Goal: Information Seeking & Learning: Learn about a topic

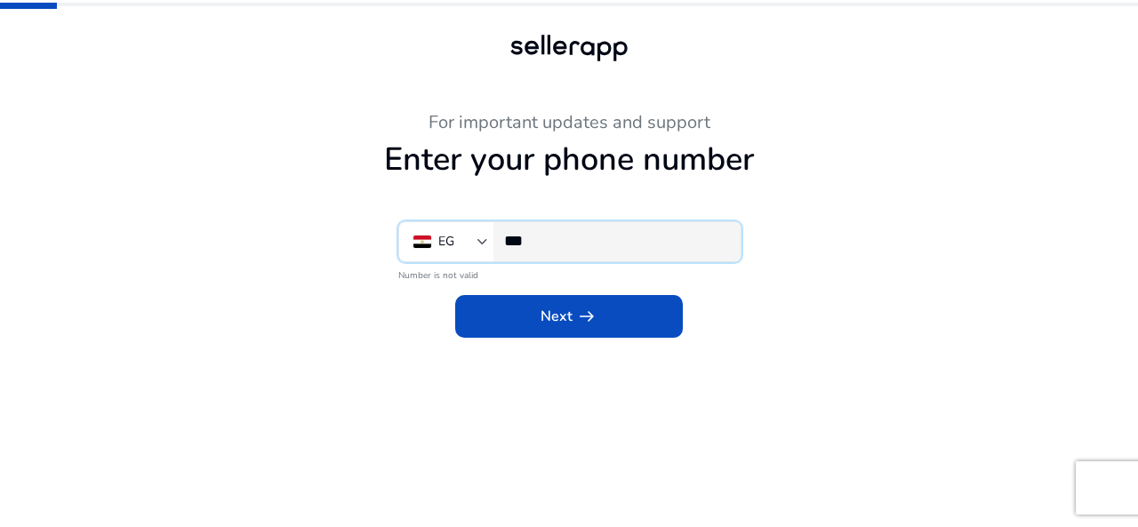
click at [582, 240] on input "***" at bounding box center [615, 241] width 222 height 20
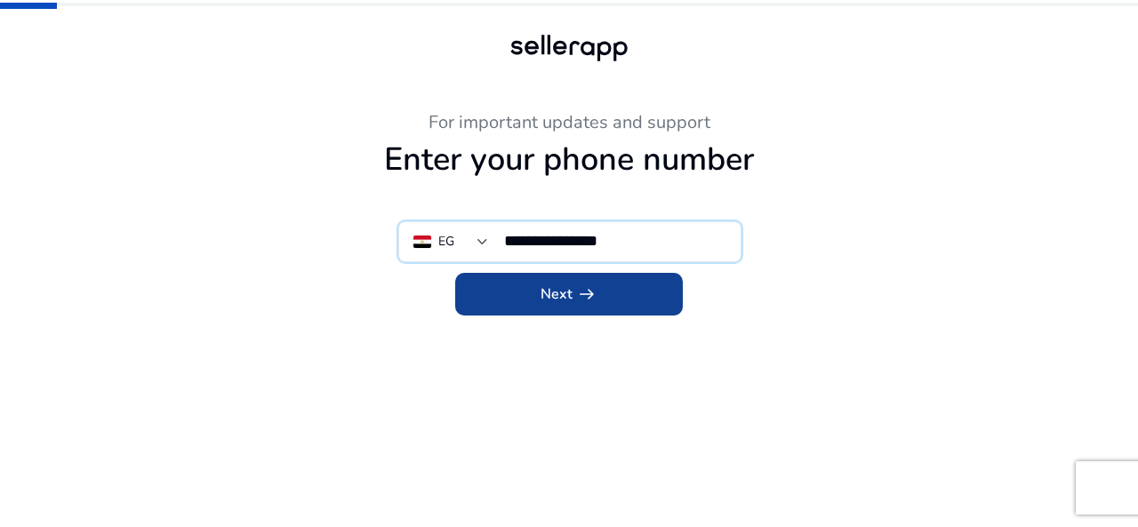
type input "**********"
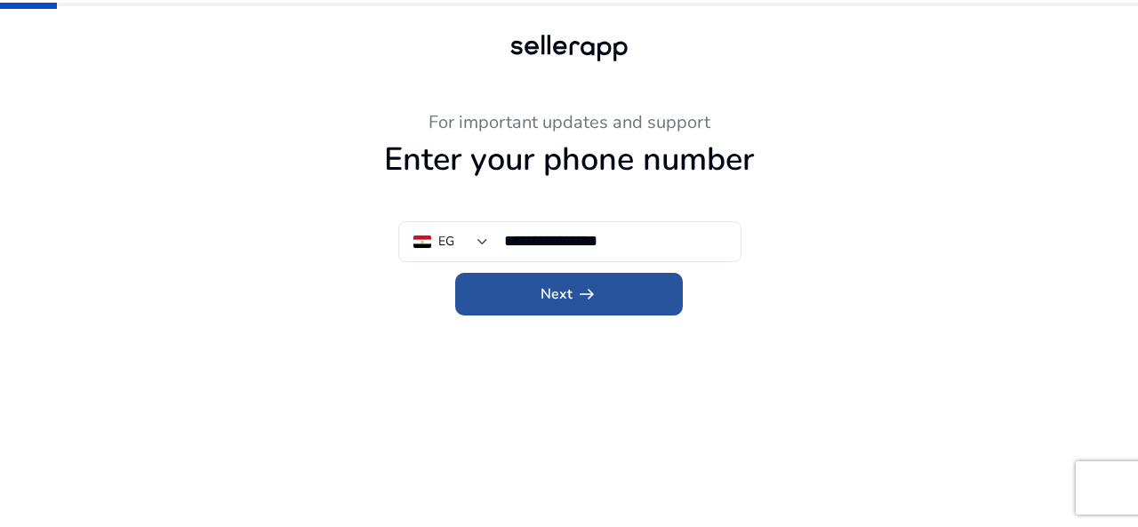
click at [645, 296] on span at bounding box center [569, 294] width 228 height 43
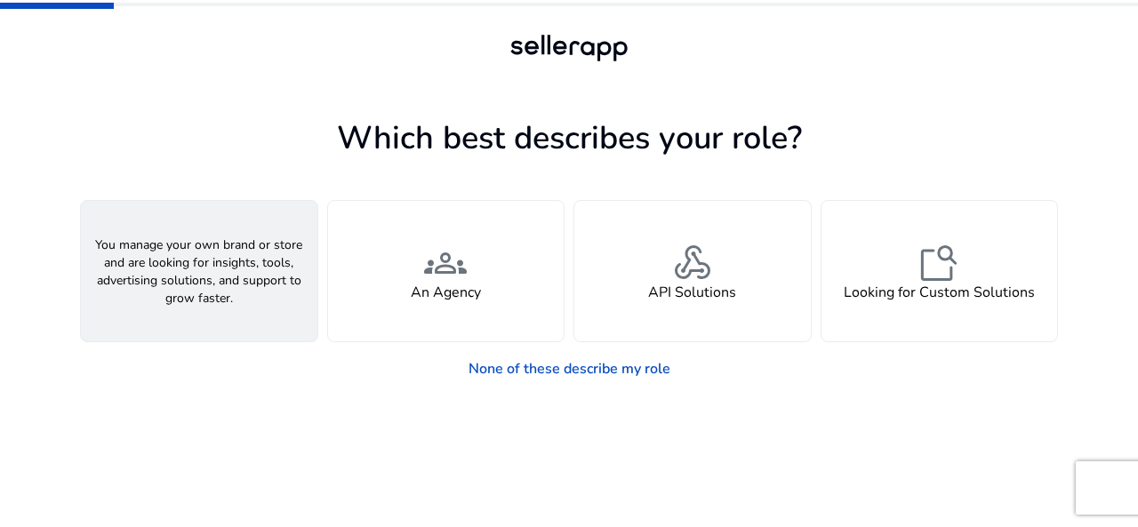
click at [218, 281] on span "person" at bounding box center [199, 263] width 43 height 43
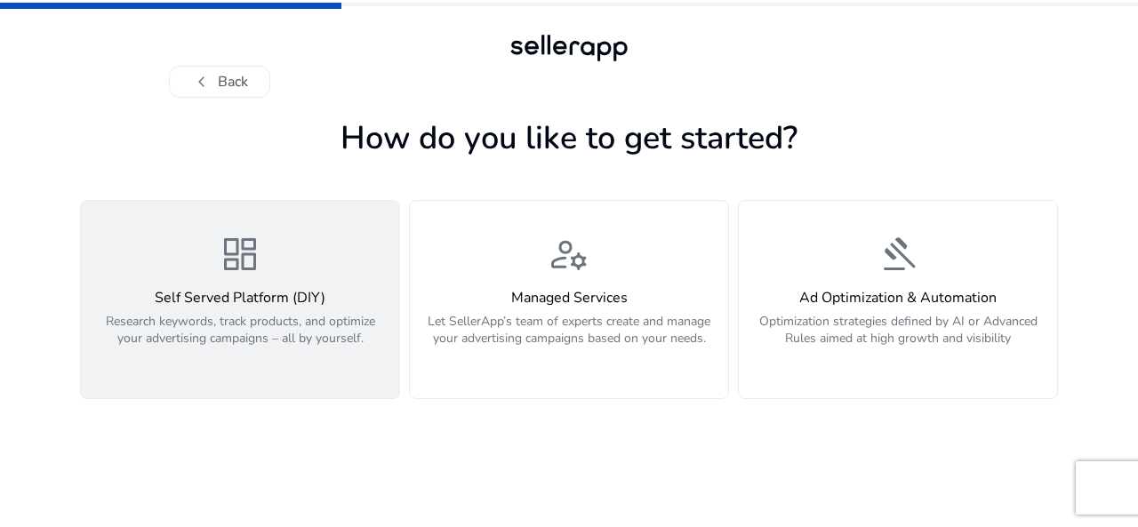
click at [245, 283] on div "dashboard Self Served Platform (DIY) Research keywords, track products, and opt…" at bounding box center [240, 299] width 297 height 133
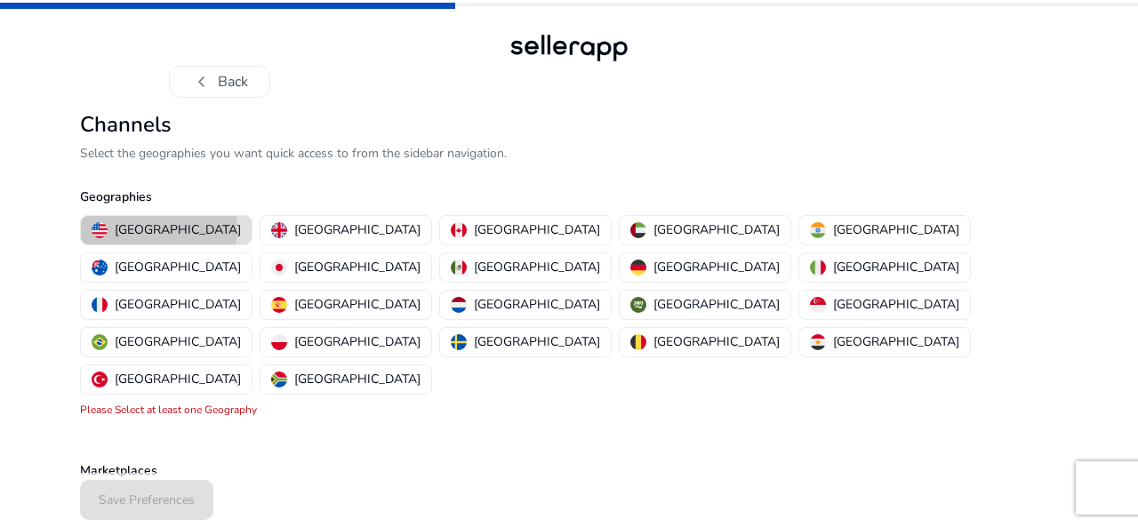
click at [158, 228] on p "[GEOGRAPHIC_DATA]" at bounding box center [178, 229] width 126 height 19
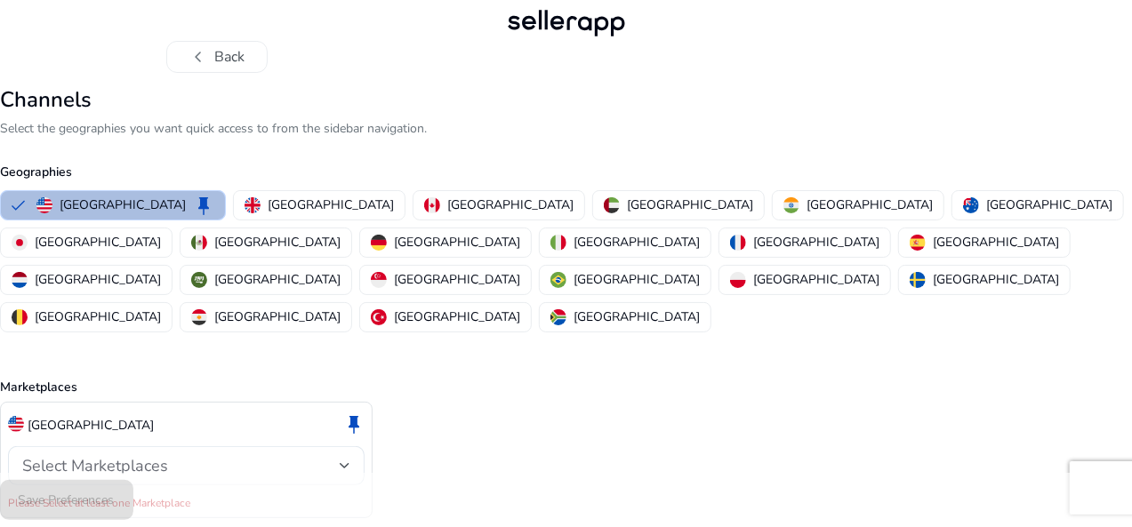
scroll to position [44, 0]
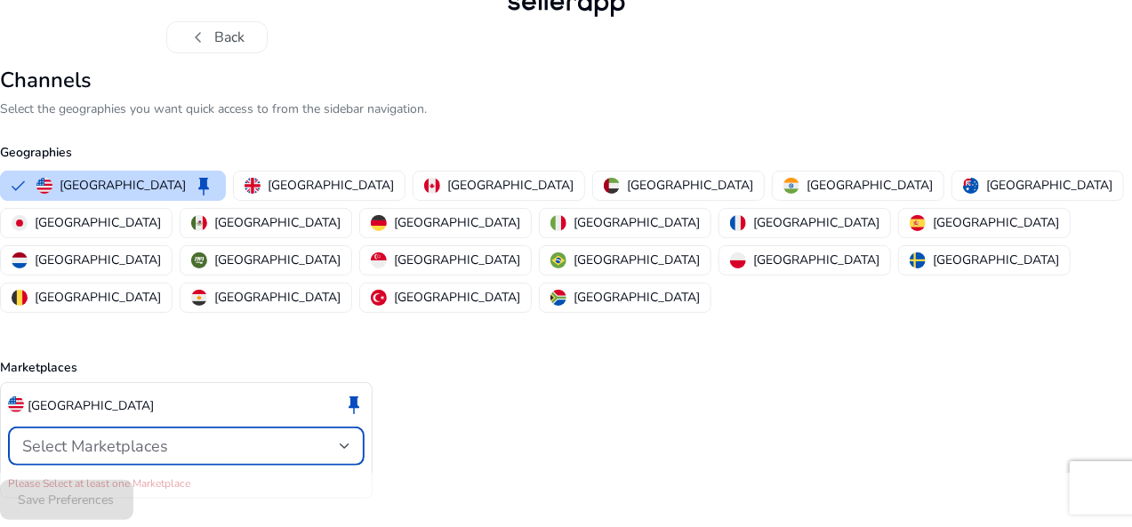
click at [291, 436] on div "Select Marketplaces" at bounding box center [180, 446] width 317 height 20
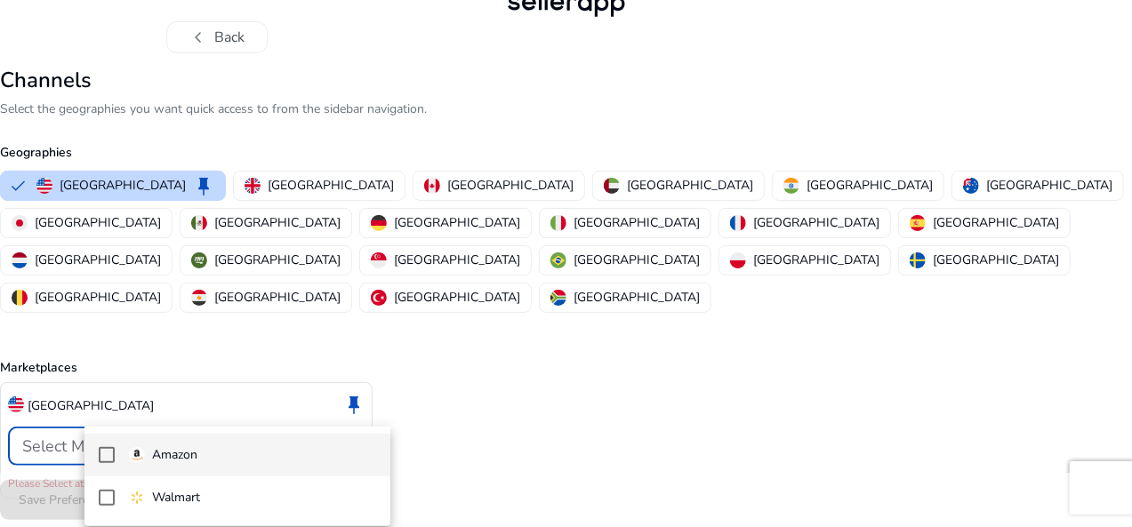
click at [238, 456] on span "Amazon" at bounding box center [252, 455] width 247 height 20
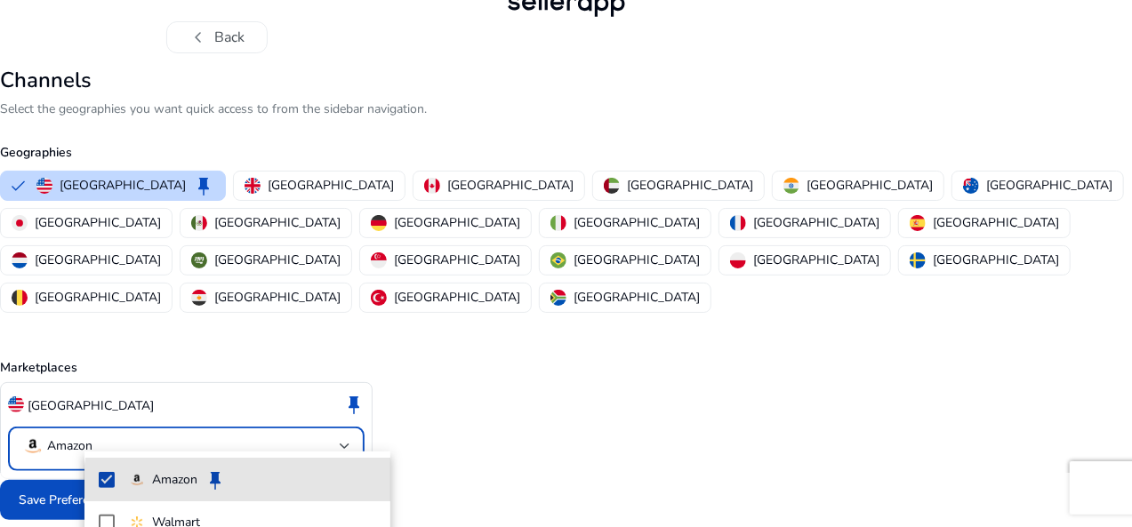
scroll to position [25, 0]
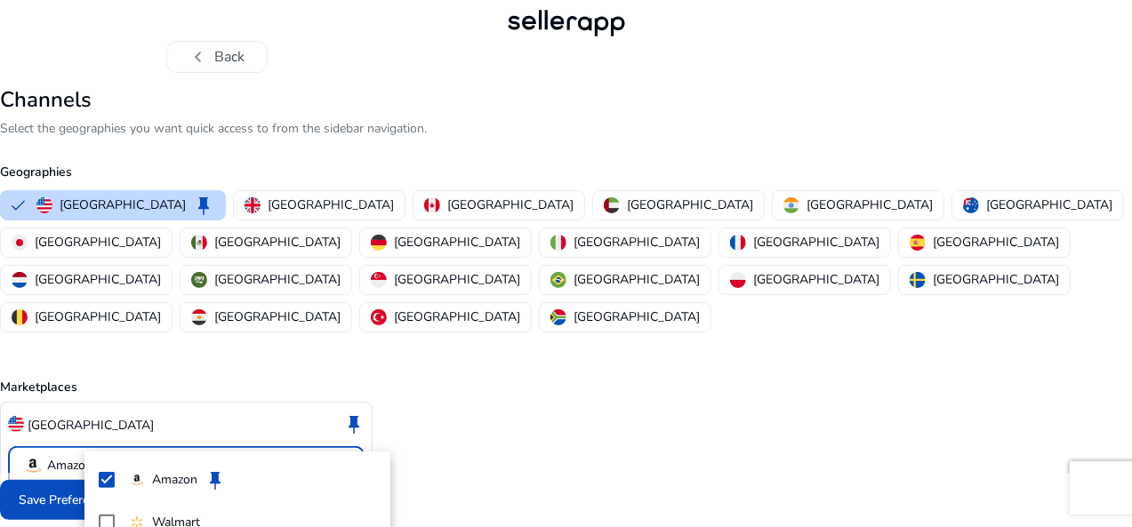
click at [483, 406] on div at bounding box center [566, 263] width 1132 height 527
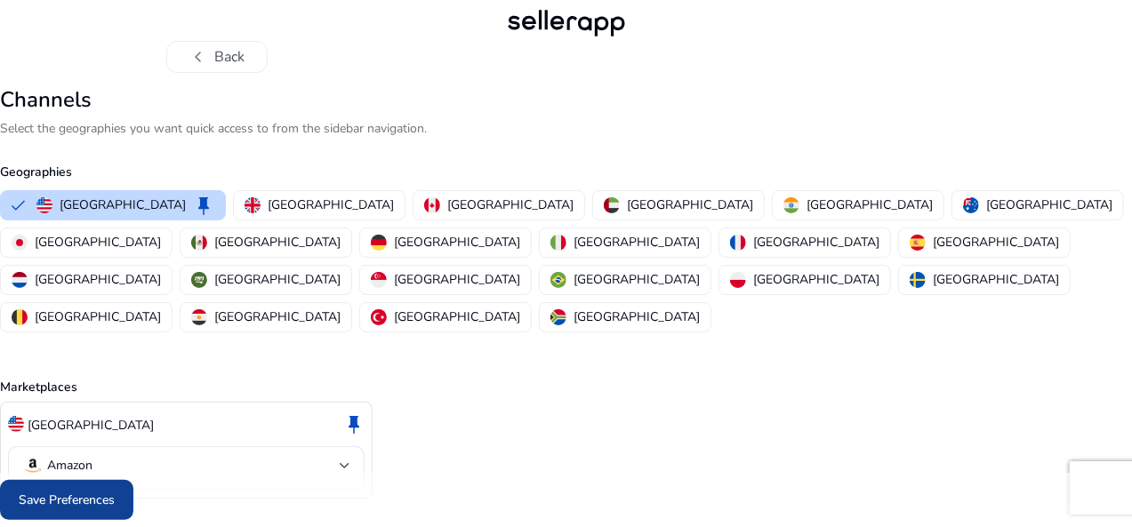
click at [115, 498] on span "Save Preferences" at bounding box center [67, 500] width 96 height 19
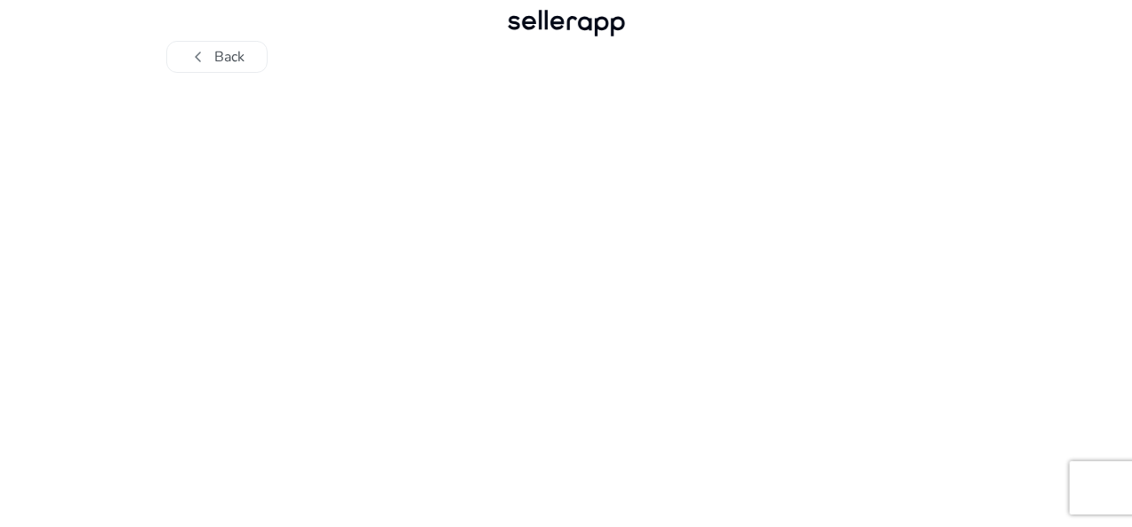
scroll to position [0, 0]
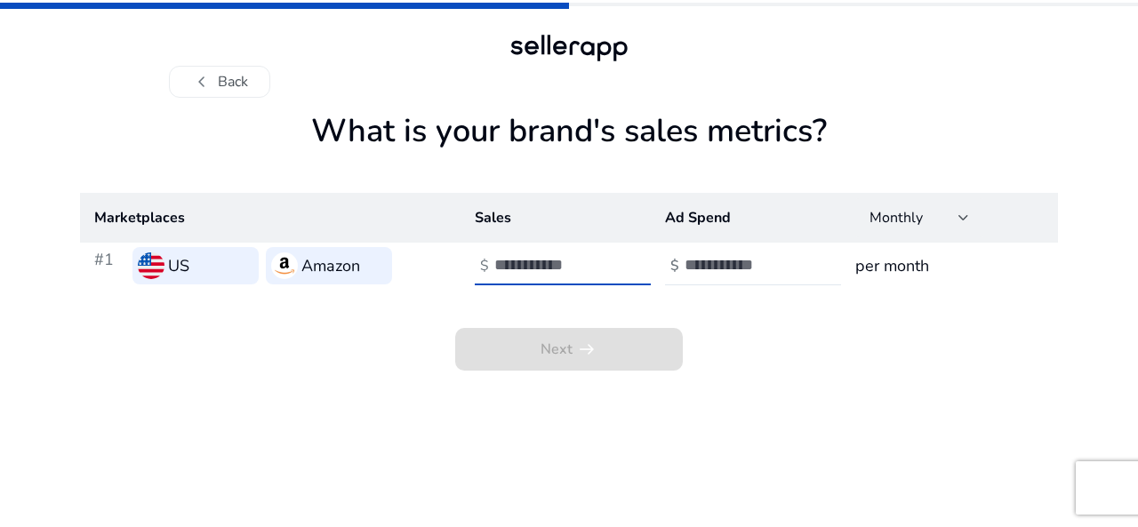
click at [548, 271] on input "number" at bounding box center [554, 265] width 120 height 20
type input "****"
click at [724, 266] on input "number" at bounding box center [744, 265] width 120 height 20
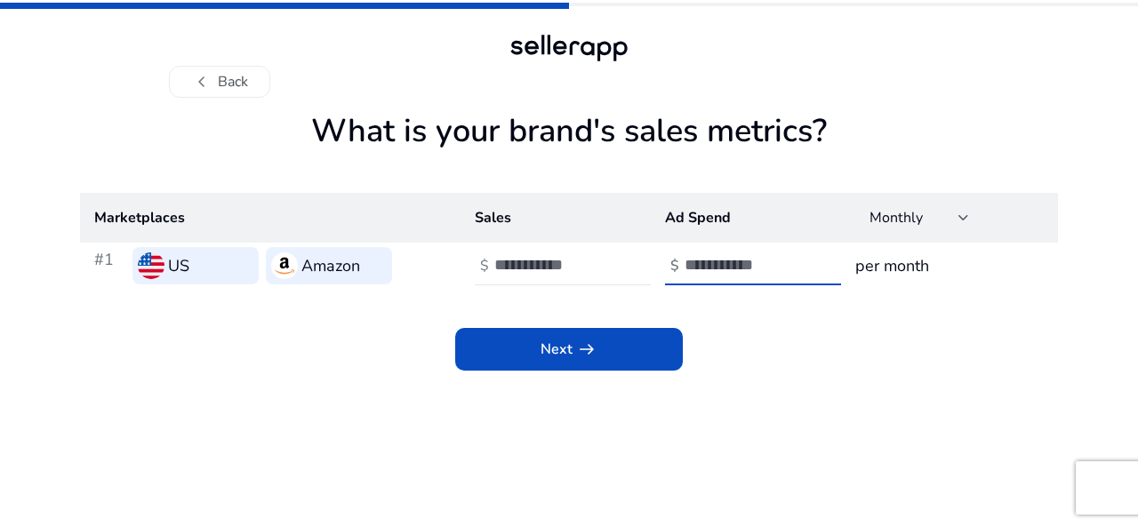
type input "***"
click at [891, 265] on h3 "per month" at bounding box center [949, 265] width 188 height 25
click at [653, 324] on div "Next arrow_right_alt" at bounding box center [569, 330] width 978 height 82
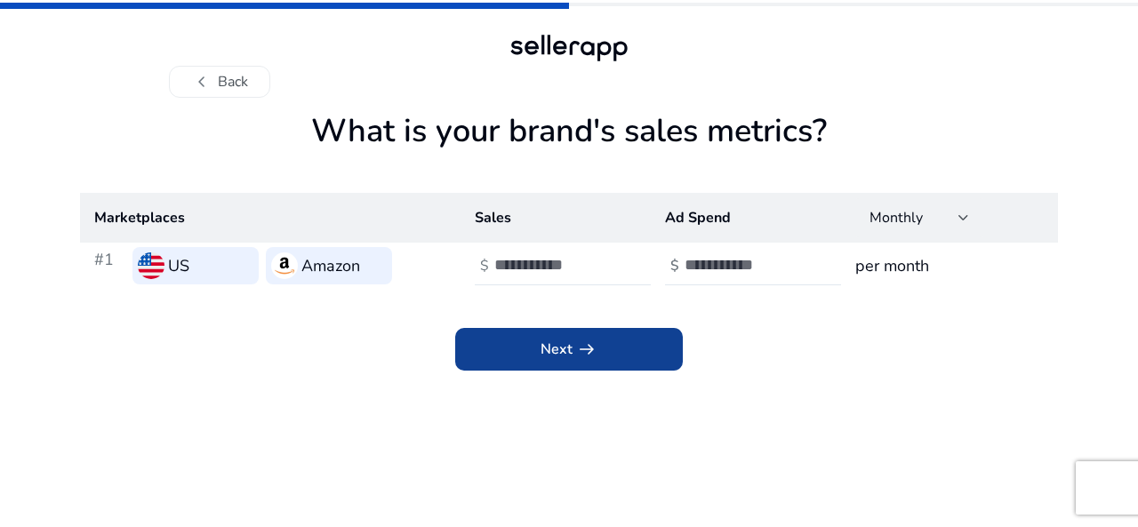
click at [652, 343] on span at bounding box center [569, 349] width 228 height 43
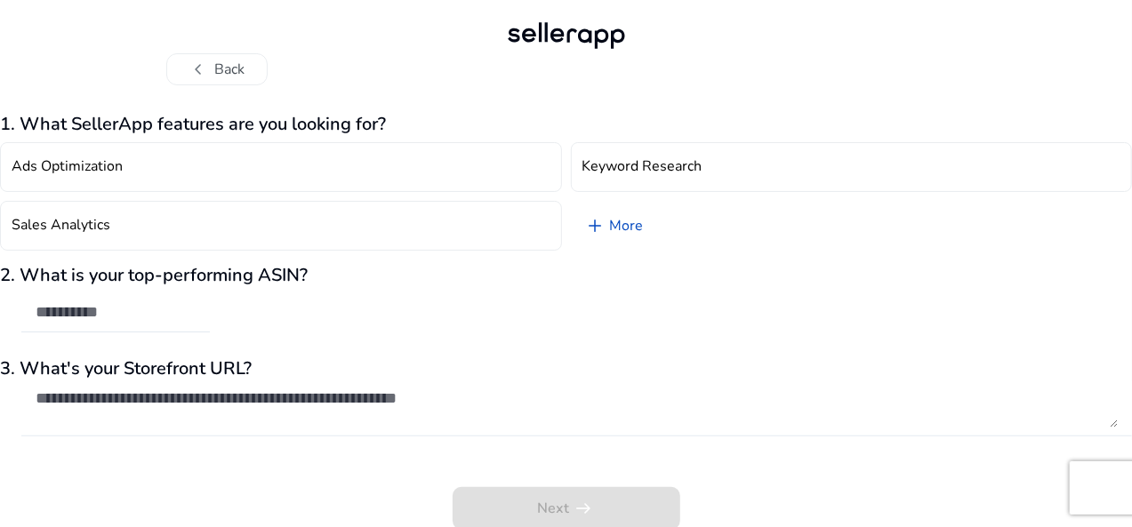
scroll to position [15, 0]
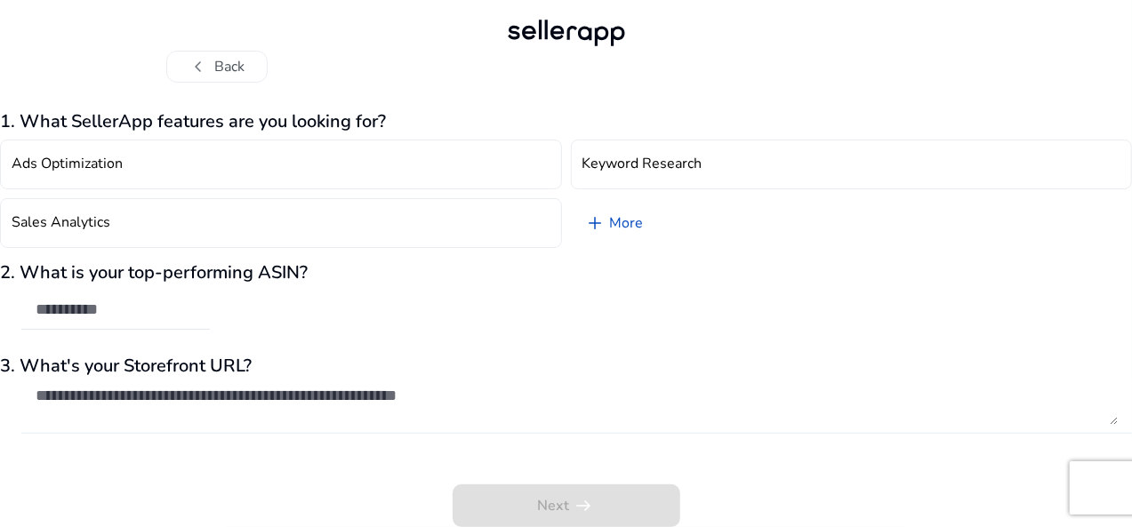
click at [193, 404] on textarea at bounding box center [577, 405] width 1082 height 39
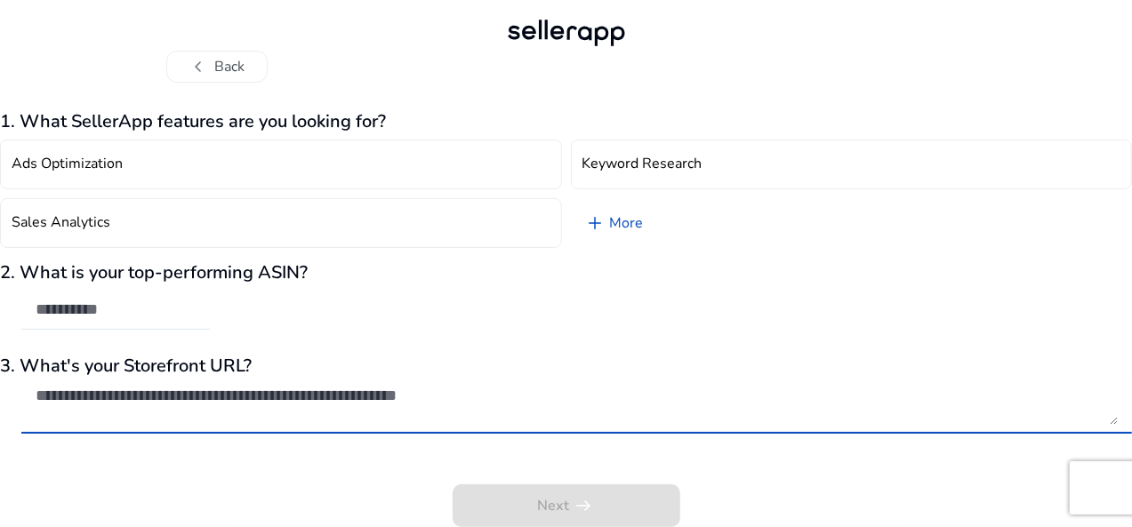
paste textarea "**********"
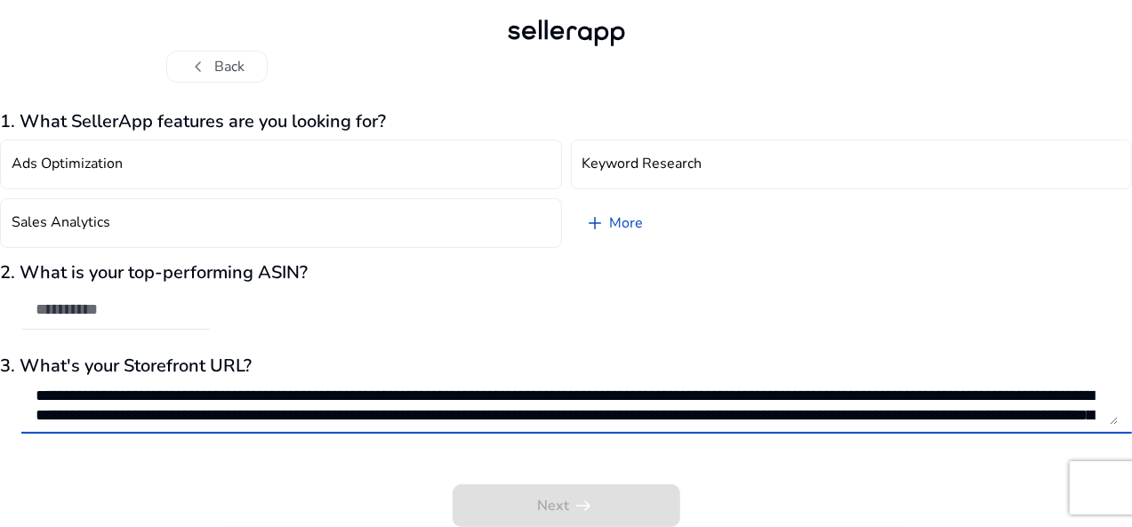
scroll to position [60, 0]
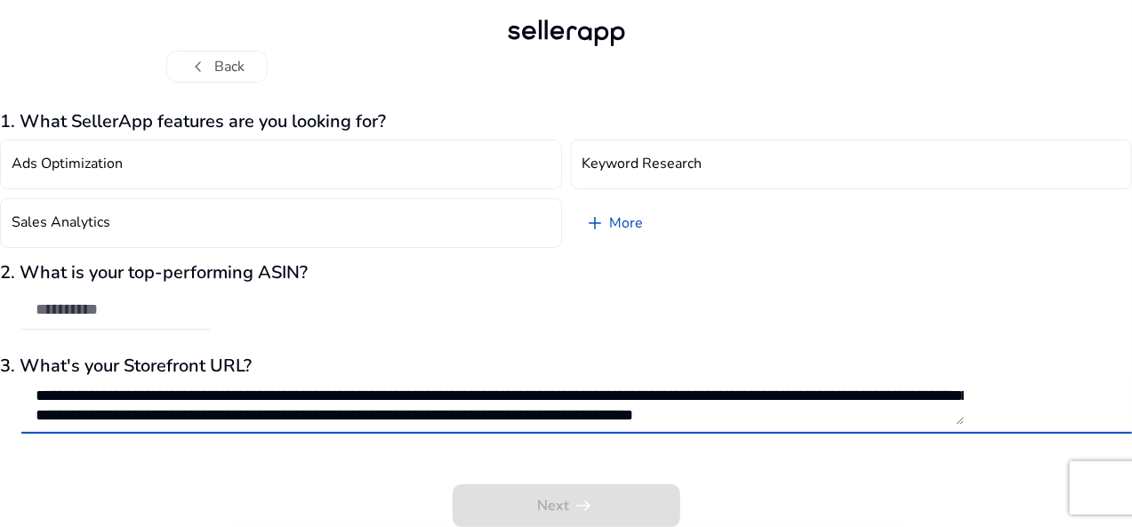
type textarea "**********"
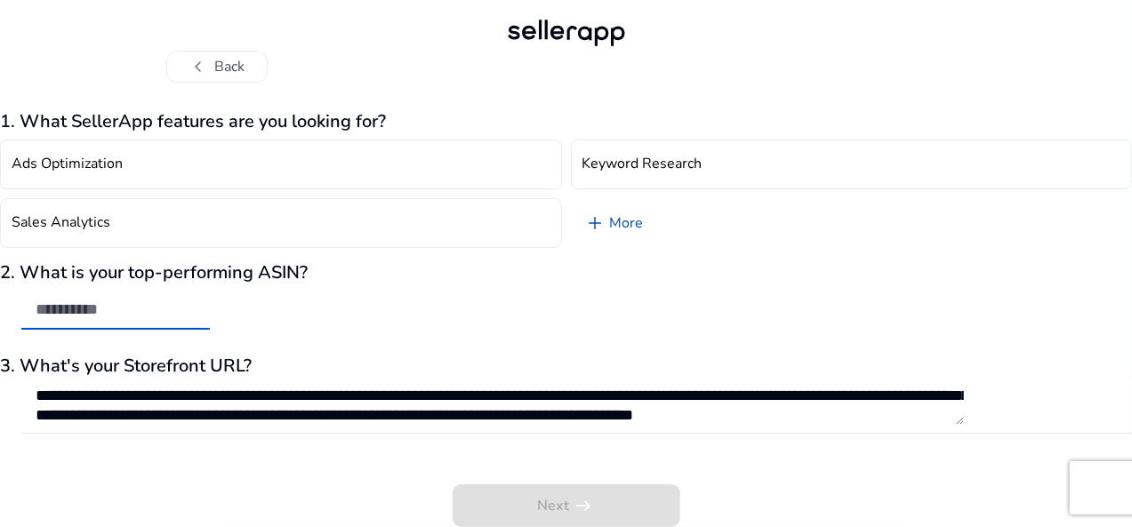
click at [181, 307] on input "text" at bounding box center [116, 310] width 160 height 20
paste input "**********"
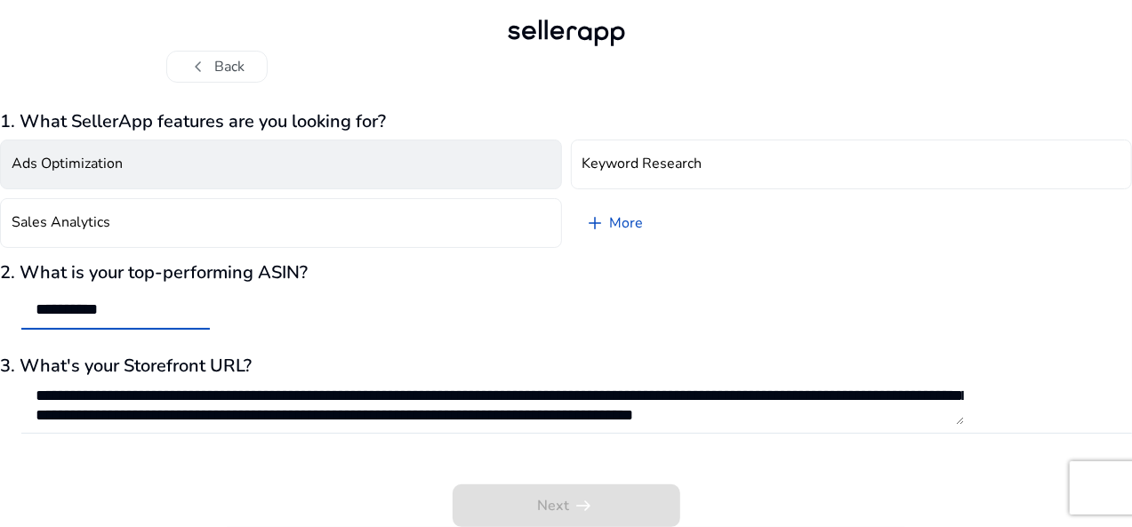
type input "**********"
click at [123, 172] on h4 "Ads Optimization" at bounding box center [67, 164] width 111 height 17
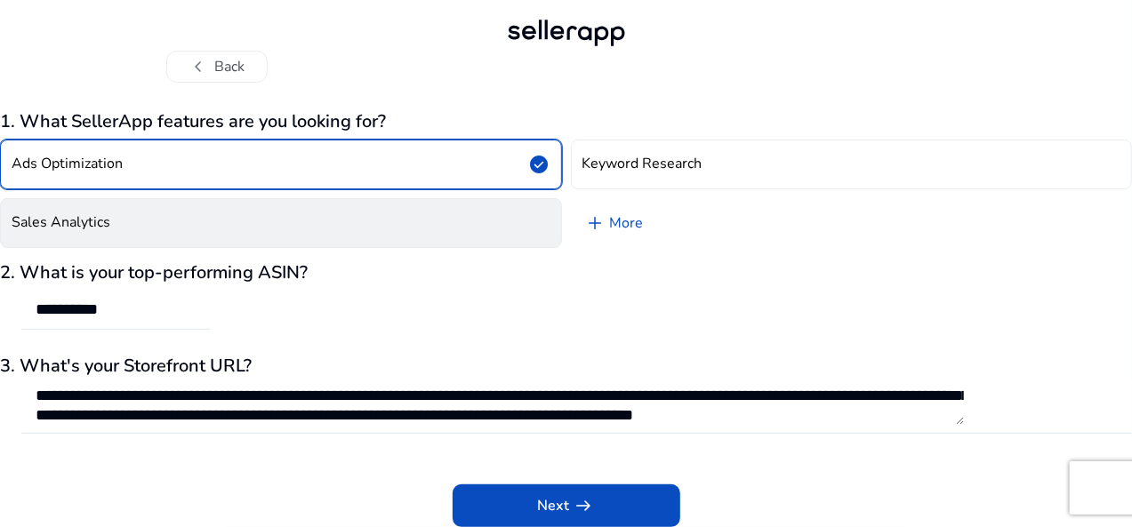
click at [204, 225] on button "Sales Analytics" at bounding box center [281, 223] width 562 height 50
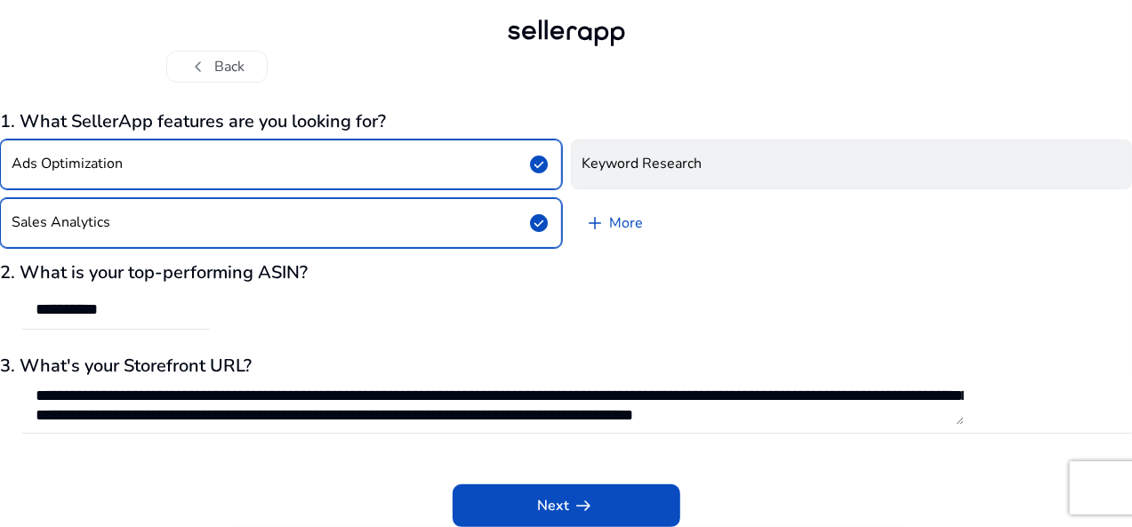
click at [702, 175] on button "Keyword Research" at bounding box center [852, 165] width 562 height 50
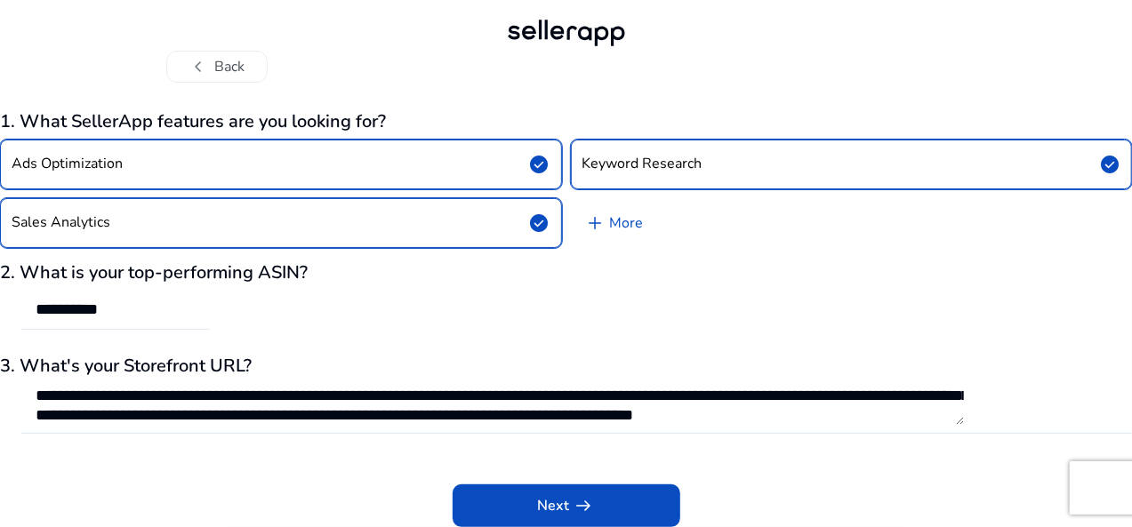
click at [524, 218] on button "Sales Analytics check_circle" at bounding box center [281, 223] width 562 height 50
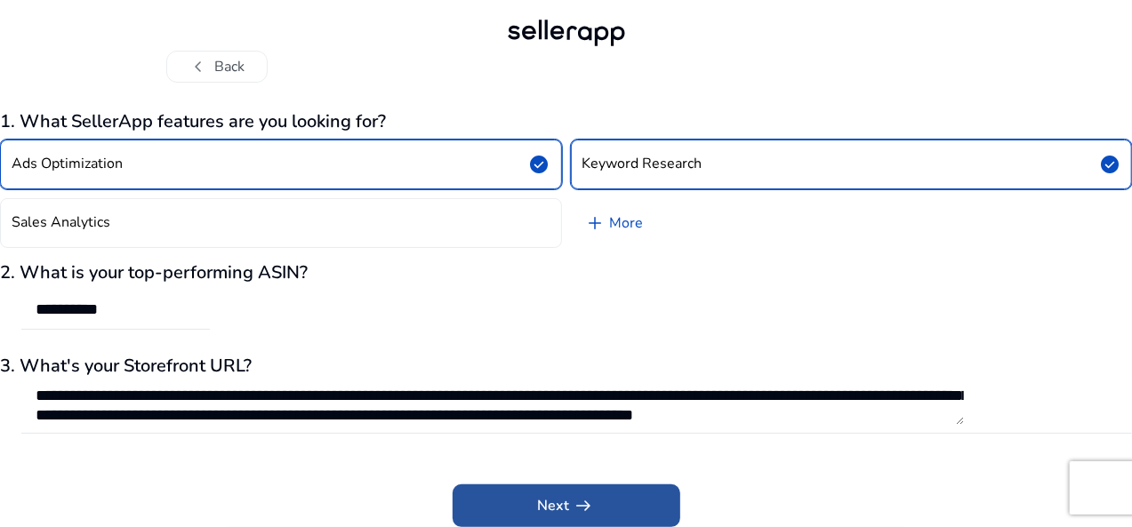
click at [643, 499] on span at bounding box center [566, 505] width 228 height 43
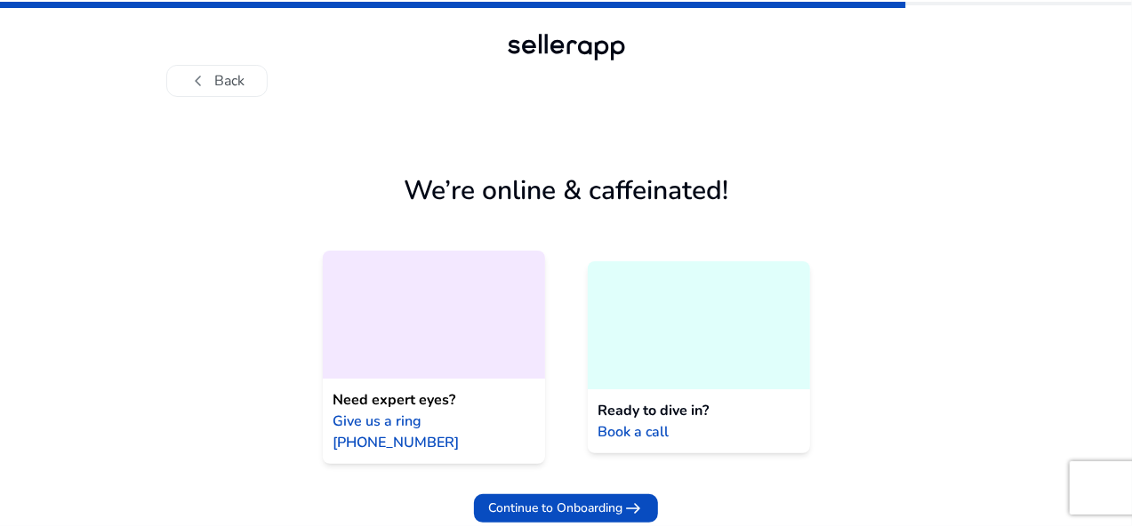
scroll to position [0, 0]
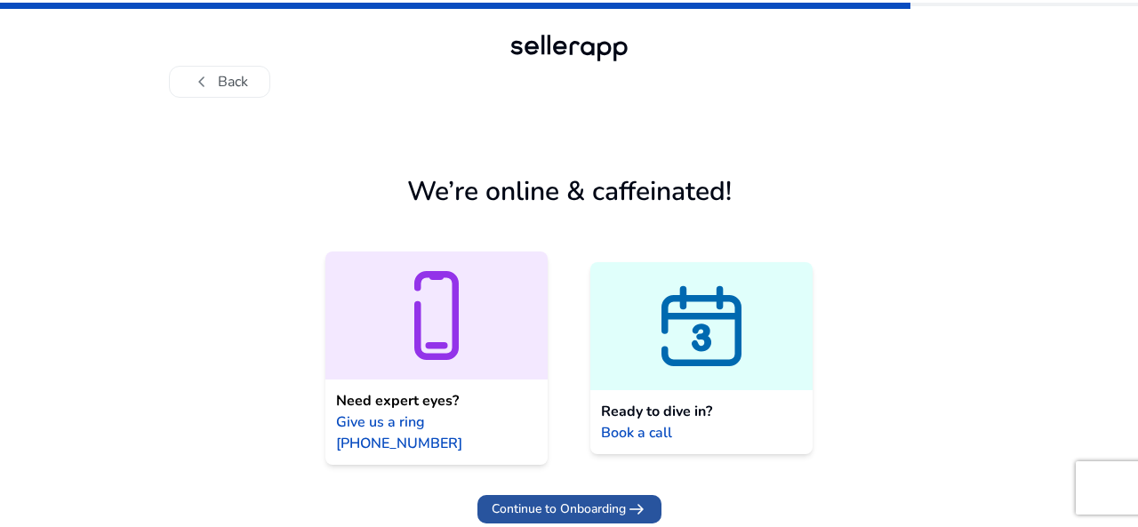
click at [616, 500] on span "Continue to Onboarding" at bounding box center [559, 509] width 134 height 19
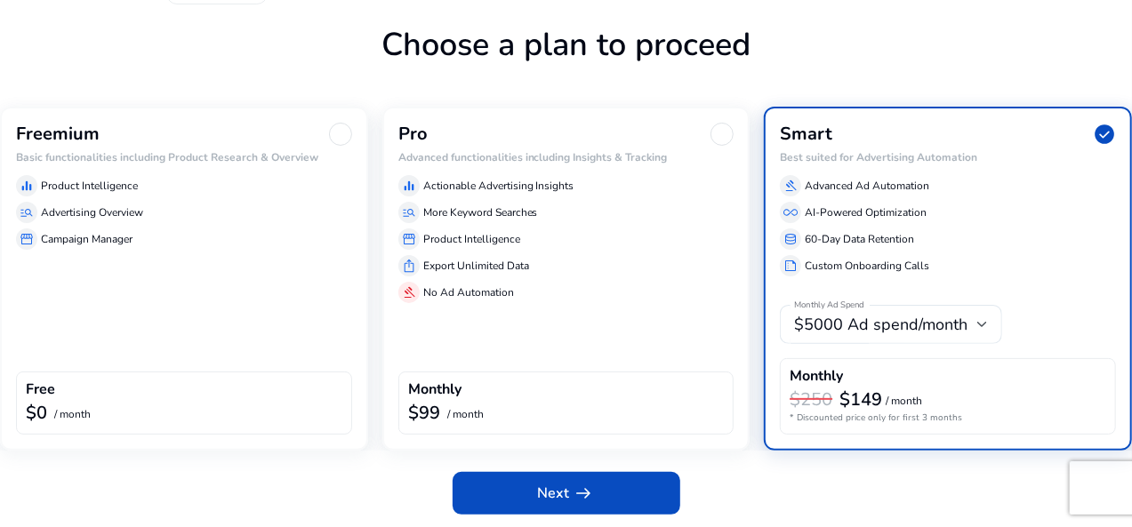
scroll to position [94, 0]
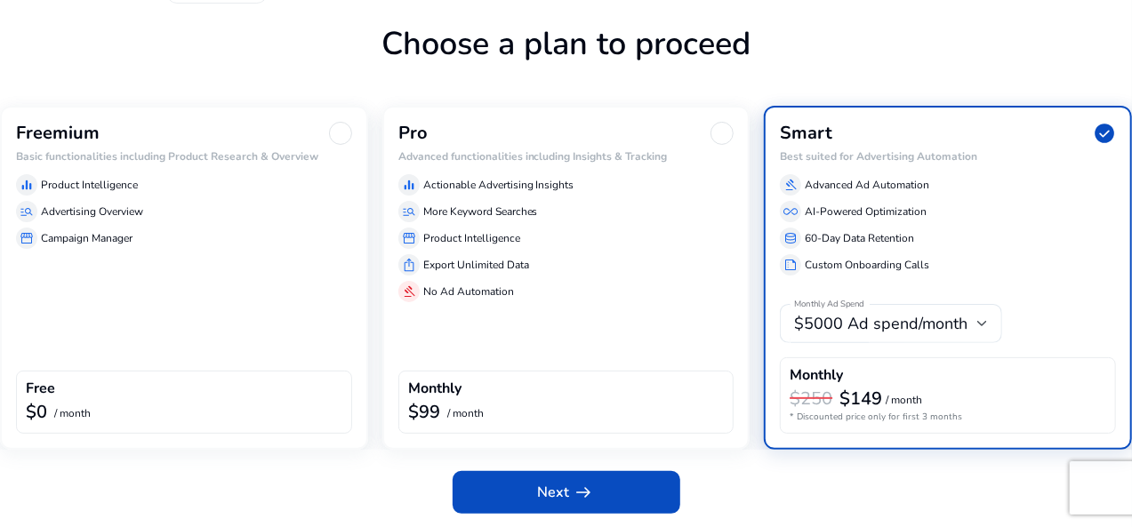
click at [164, 300] on div "Freemium Basic functionalities including Product Research & Overview equalizer …" at bounding box center [184, 278] width 368 height 344
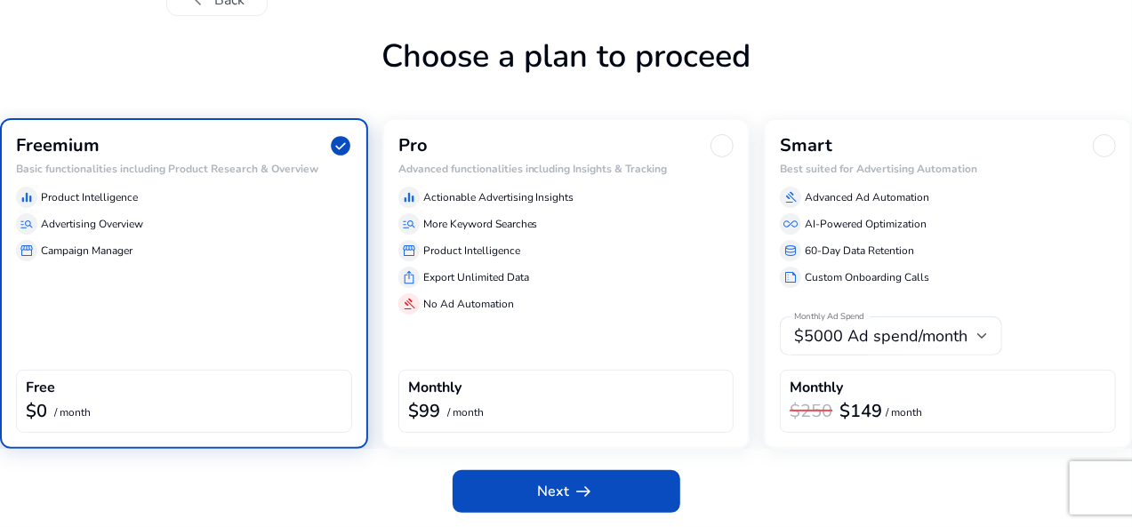
scroll to position [80, 0]
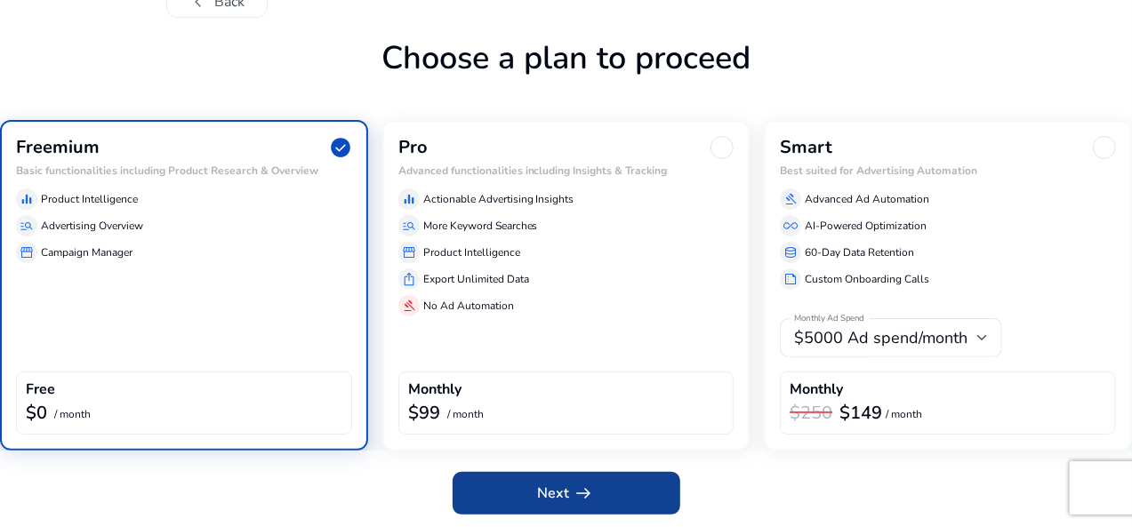
click at [624, 487] on span at bounding box center [566, 493] width 228 height 43
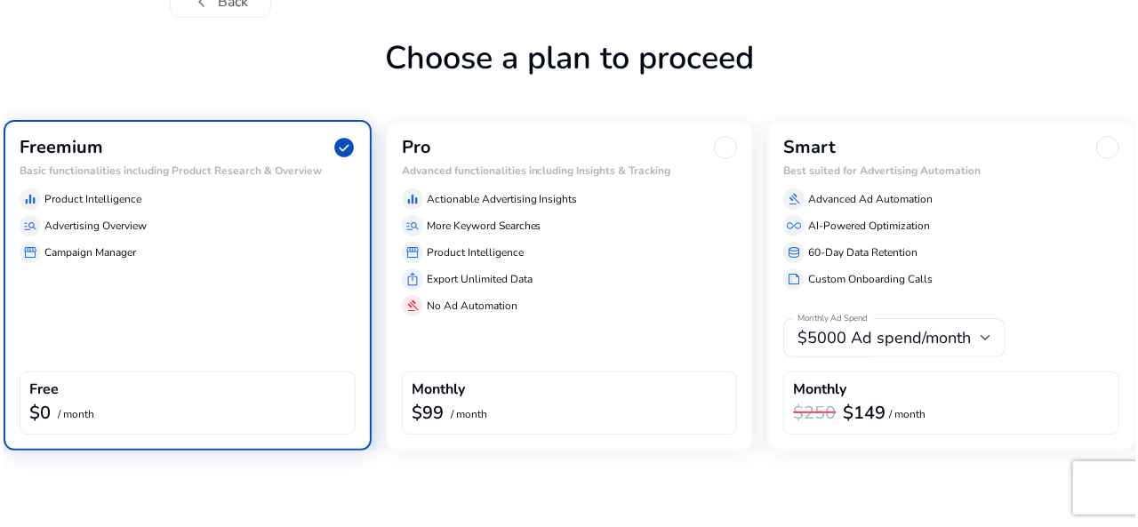
scroll to position [0, 0]
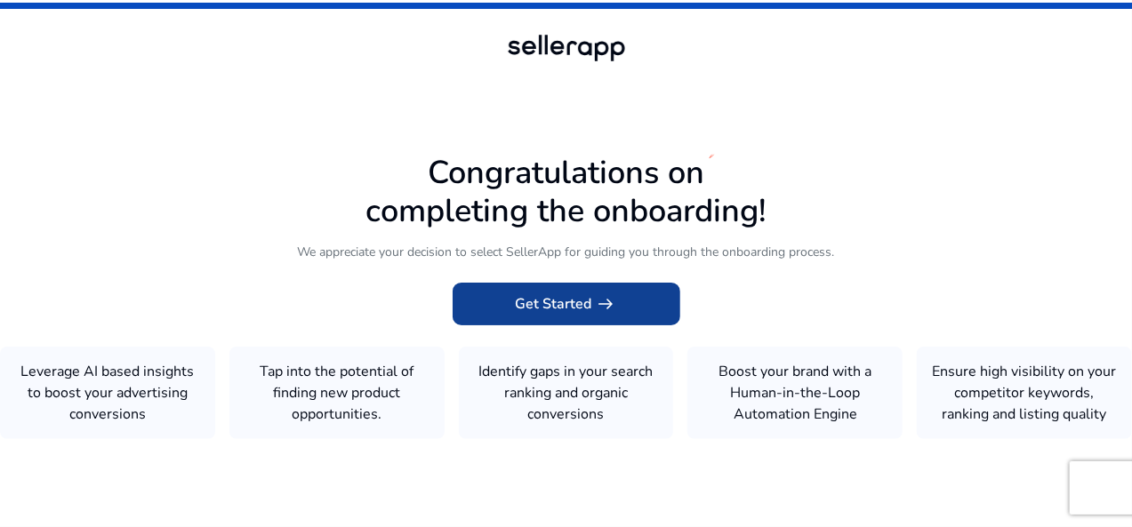
click at [596, 293] on span "arrow_right_alt" at bounding box center [606, 303] width 21 height 21
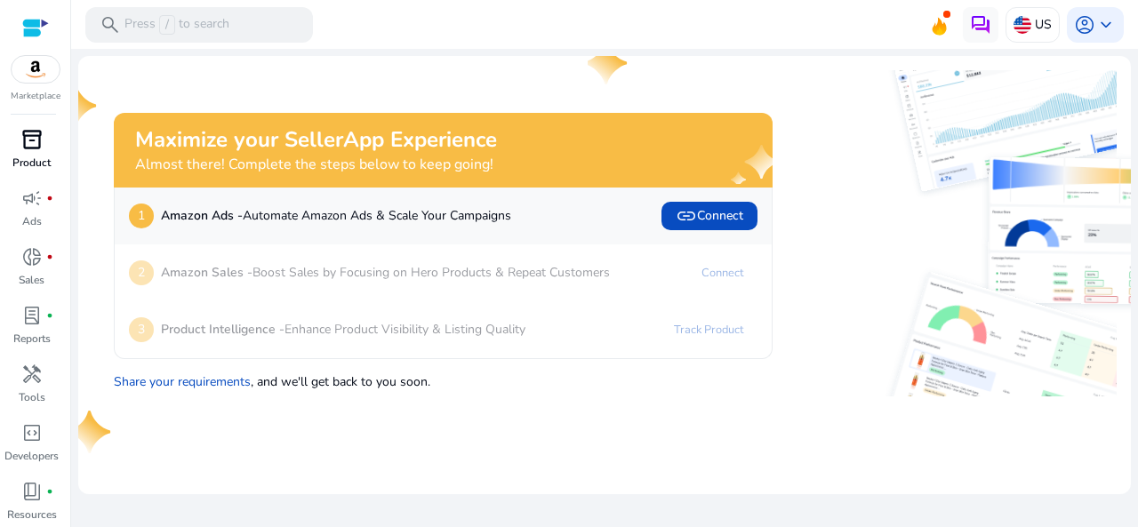
click at [33, 142] on span "inventory_2" at bounding box center [31, 139] width 21 height 21
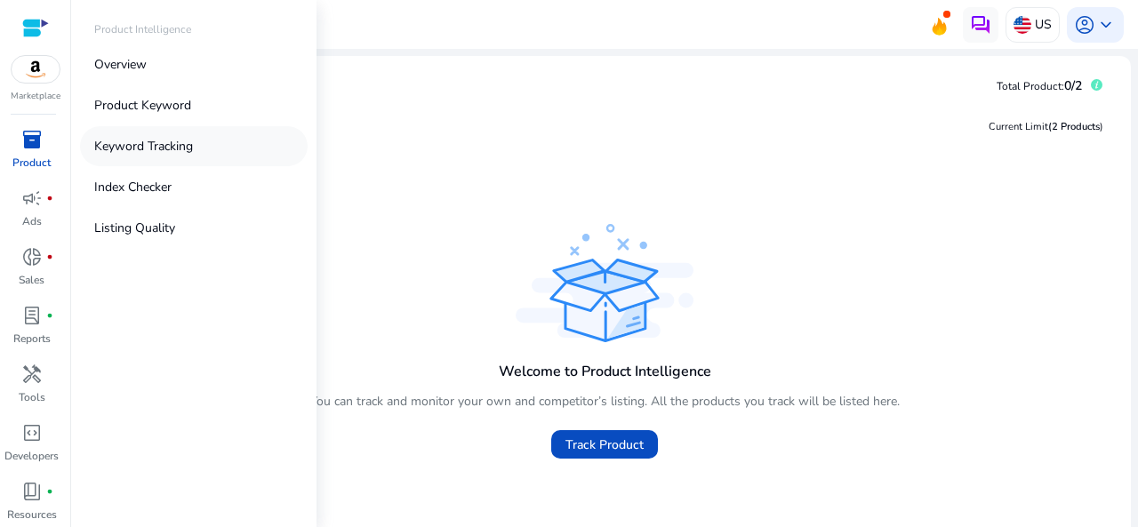
click at [219, 156] on link "Keyword Tracking" at bounding box center [194, 146] width 228 height 40
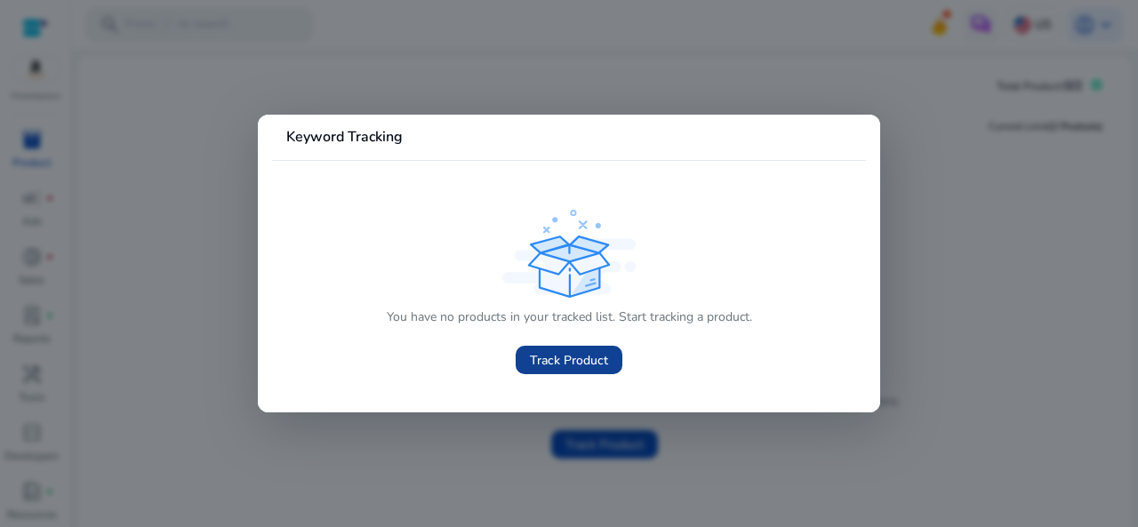
click at [580, 363] on span "Track Product" at bounding box center [569, 360] width 78 height 19
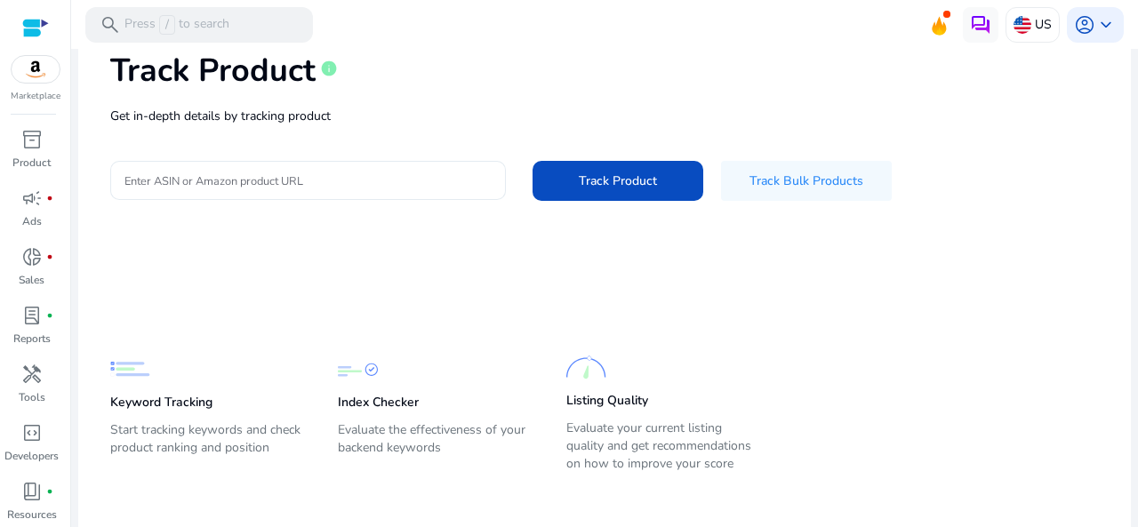
scroll to position [114, 0]
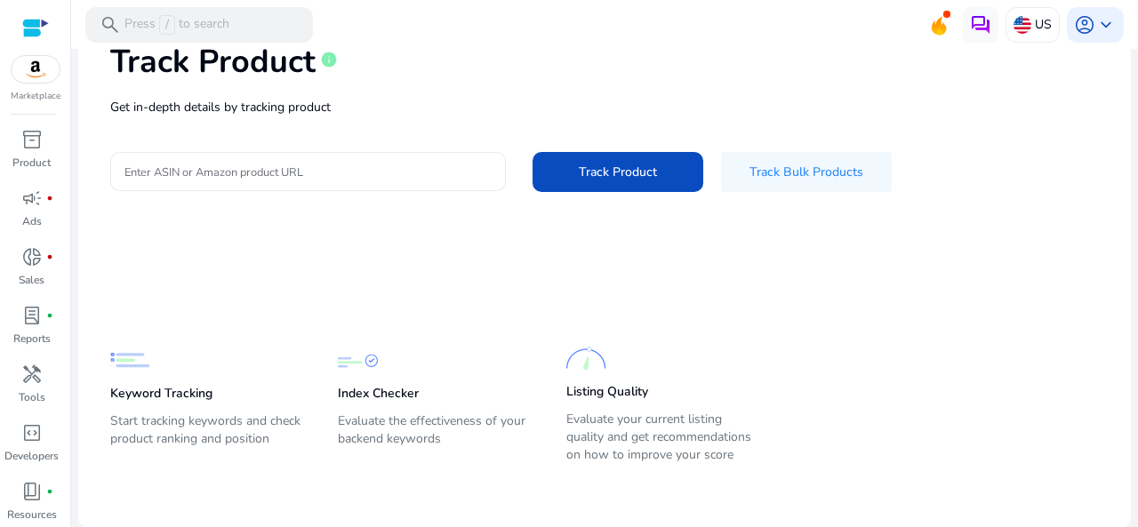
click at [325, 172] on input "Enter ASIN or Amazon product URL" at bounding box center [307, 172] width 367 height 20
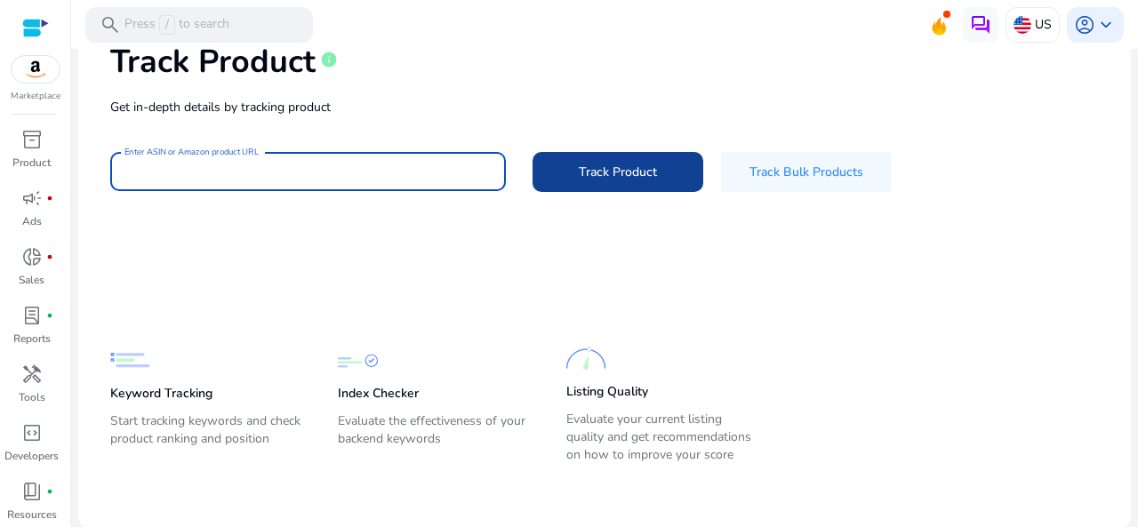
paste input "**********"
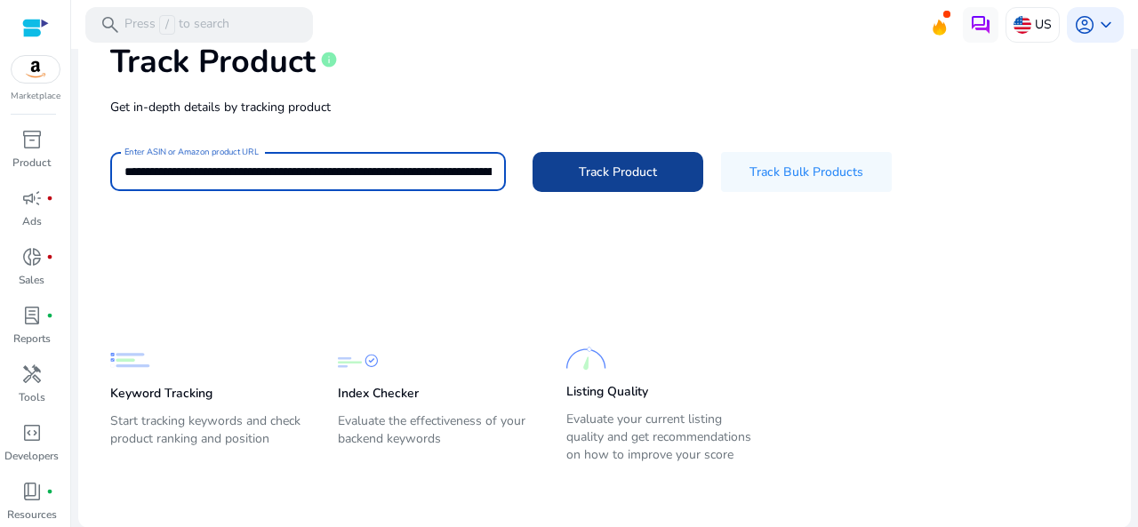
scroll to position [0, 2403]
type input "**********"
click at [613, 169] on span "Track Product" at bounding box center [618, 172] width 78 height 19
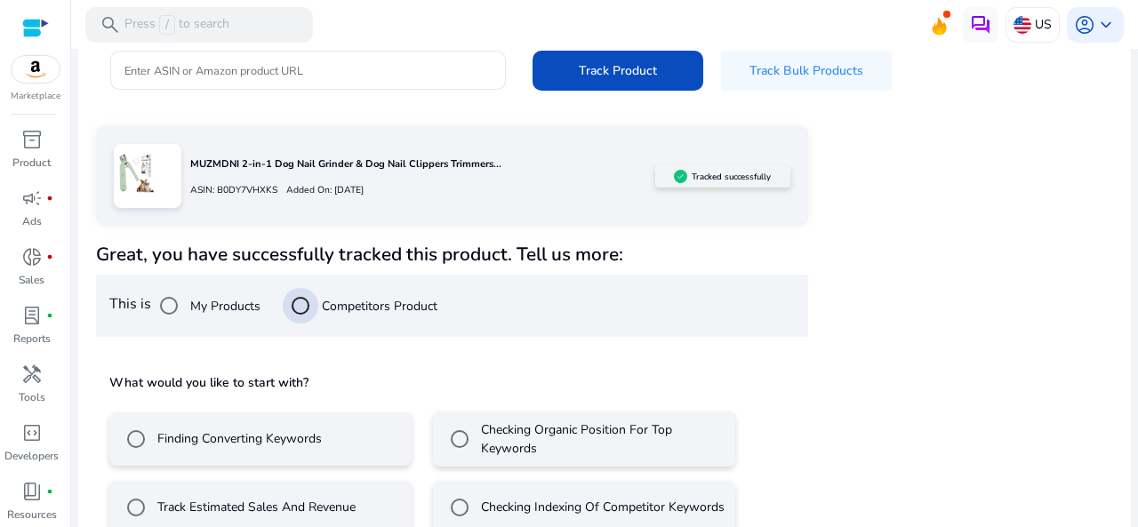
scroll to position [250, 0]
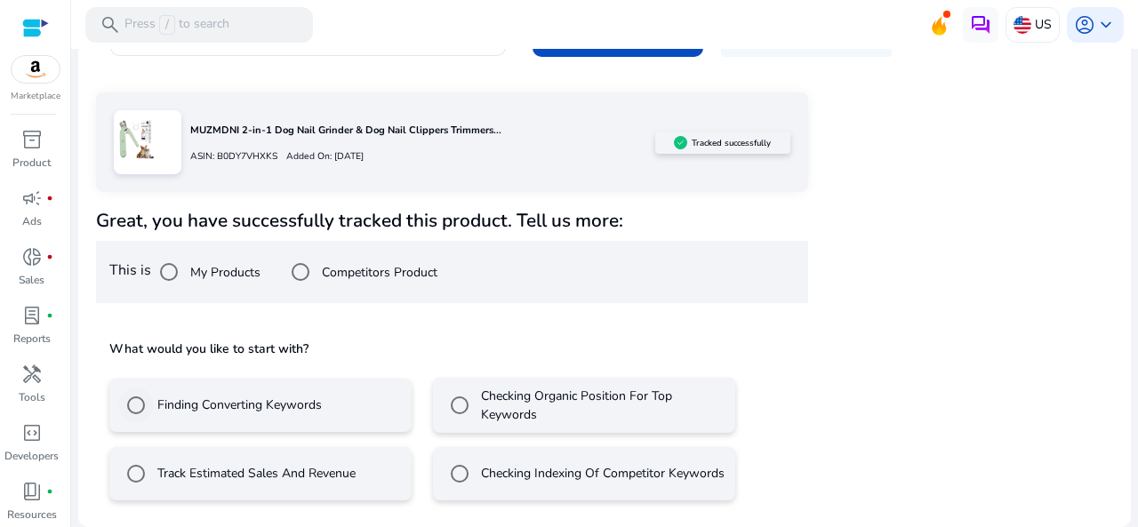
click at [204, 416] on div "Finding Converting Keywords" at bounding box center [220, 406] width 204 height 36
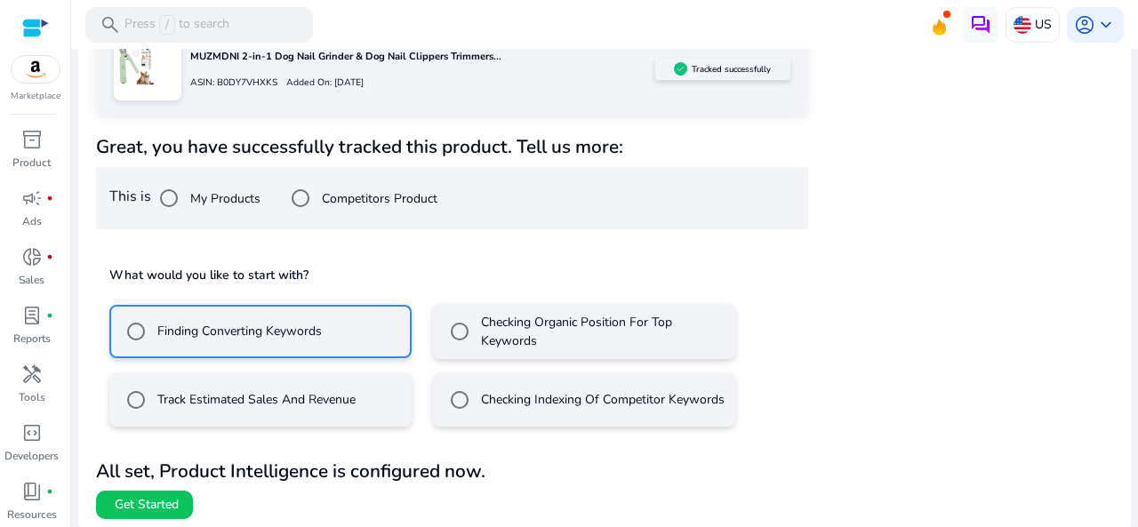
scroll to position [329, 0]
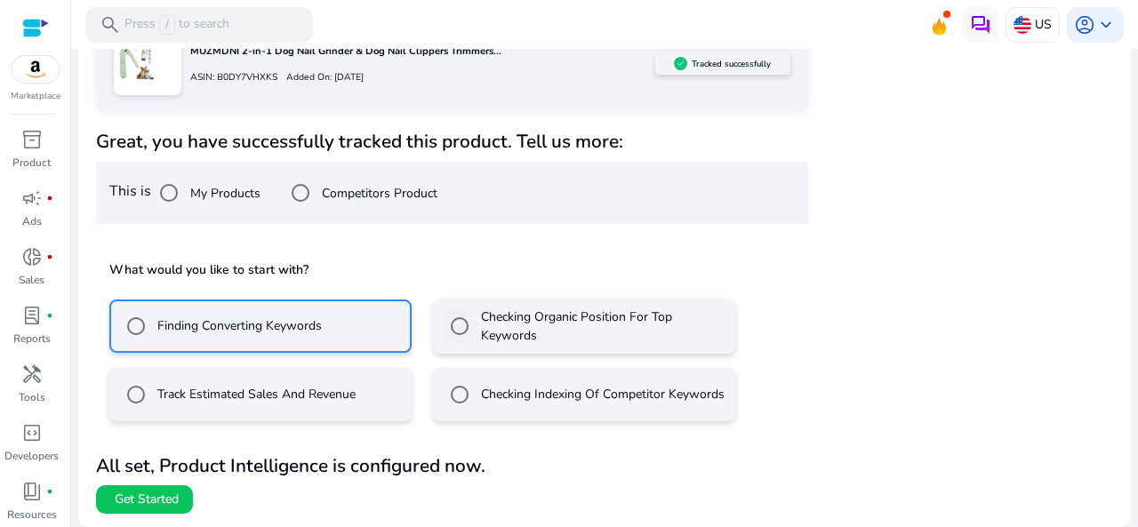
click at [518, 319] on label "Checking Organic Position For Top Keywords" at bounding box center [601, 326] width 249 height 37
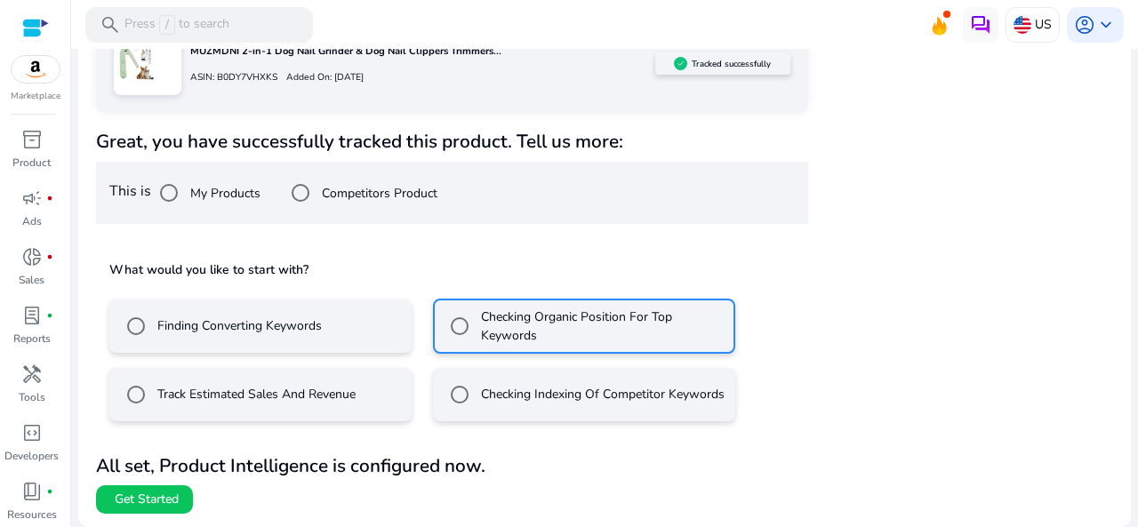
click at [261, 324] on label "Finding Converting Keywords" at bounding box center [238, 325] width 168 height 19
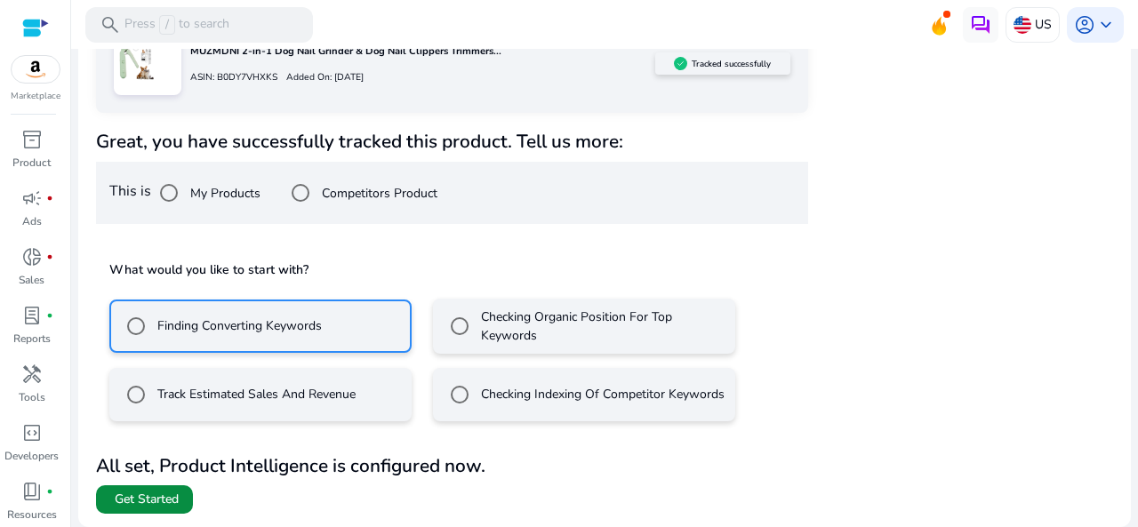
click at [180, 504] on button "Get Started" at bounding box center [144, 499] width 97 height 28
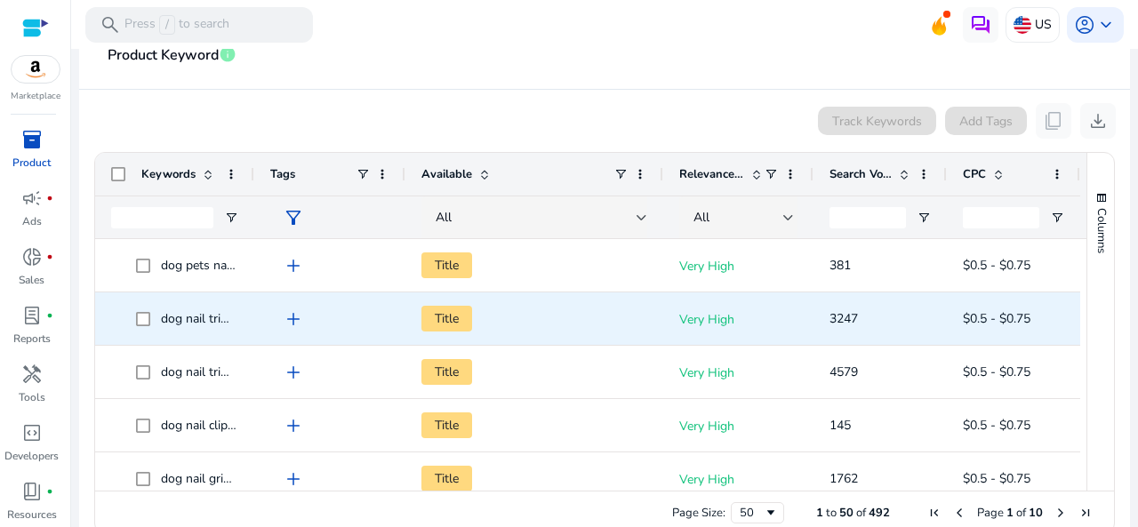
scroll to position [338, 0]
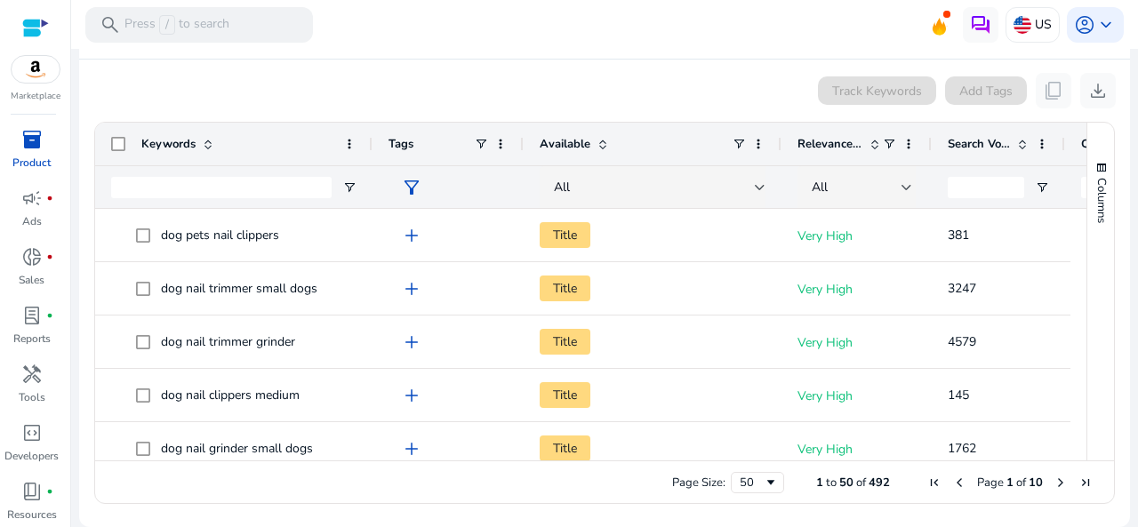
drag, startPoint x: 249, startPoint y: 149, endPoint x: 367, endPoint y: 145, distance: 118.3
click at [368, 145] on div at bounding box center [371, 144] width 7 height 43
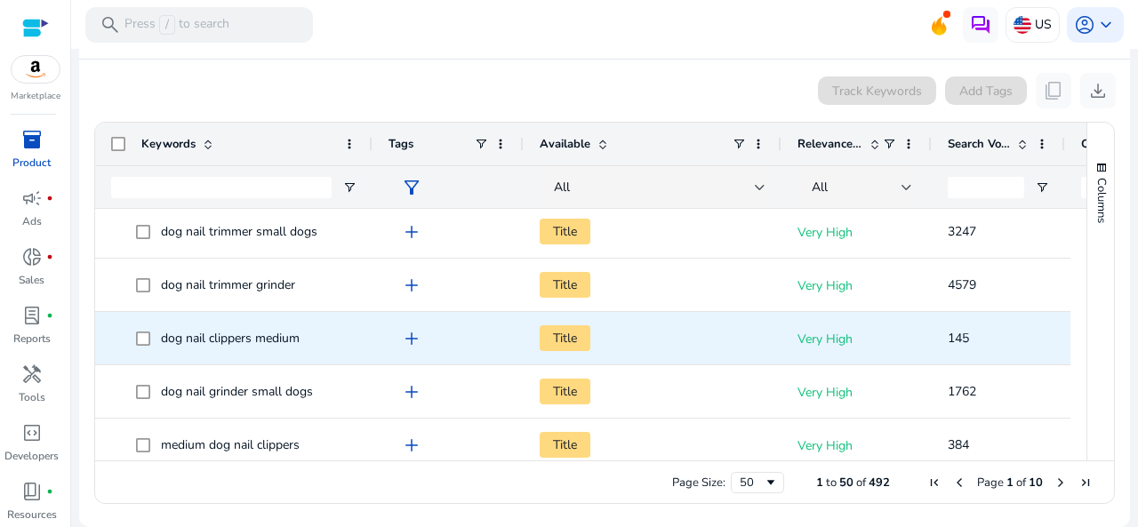
scroll to position [0, 0]
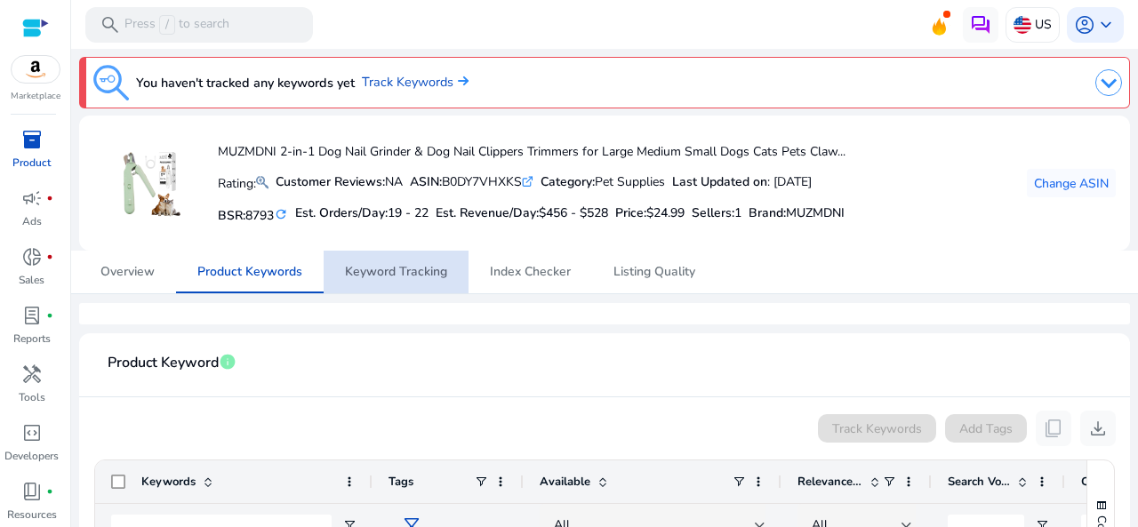
click at [396, 278] on span "Keyword Tracking" at bounding box center [396, 272] width 102 height 12
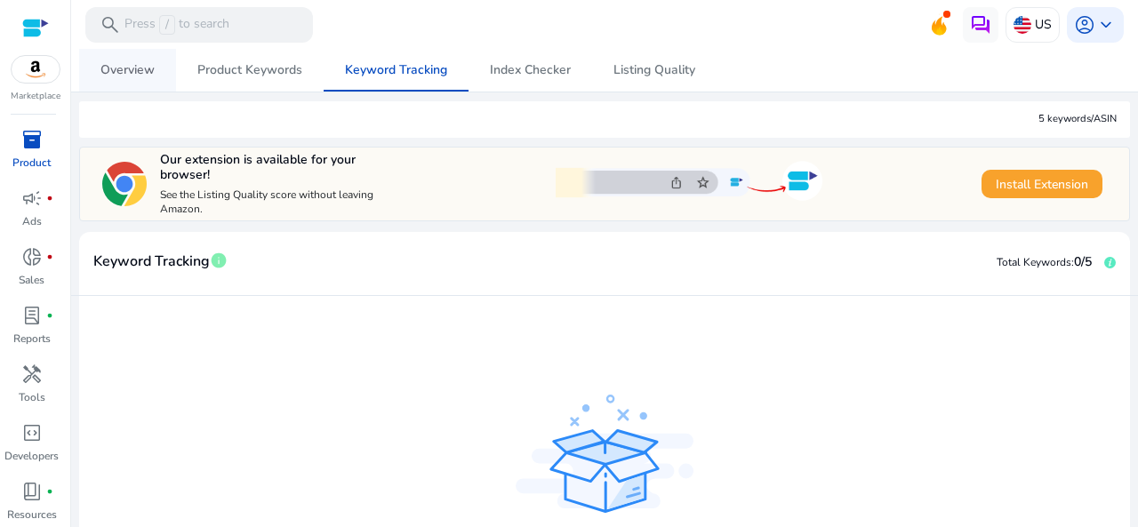
click at [143, 68] on span "Overview" at bounding box center [127, 70] width 54 height 12
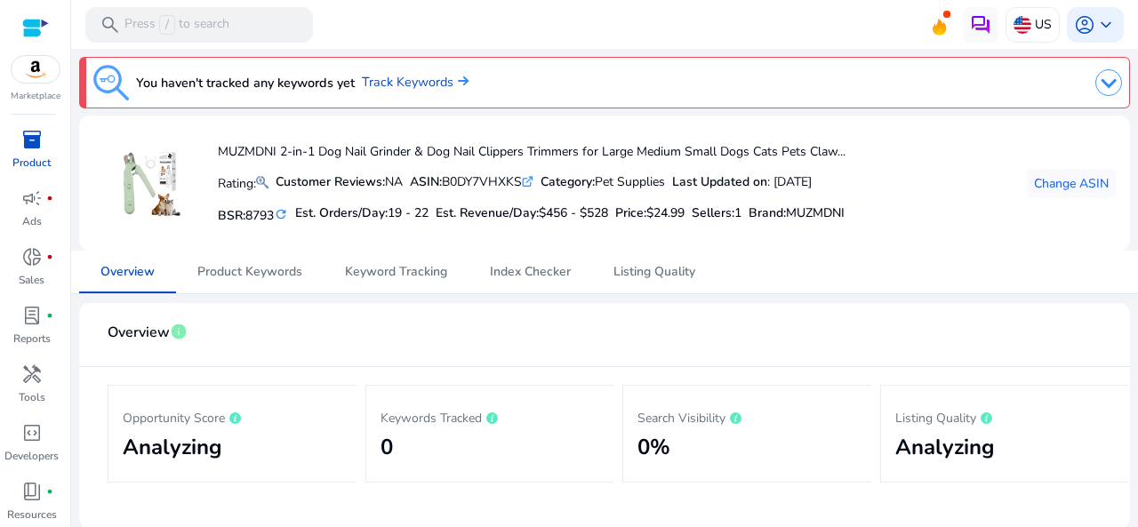
click at [24, 131] on span "inventory_2" at bounding box center [31, 139] width 21 height 21
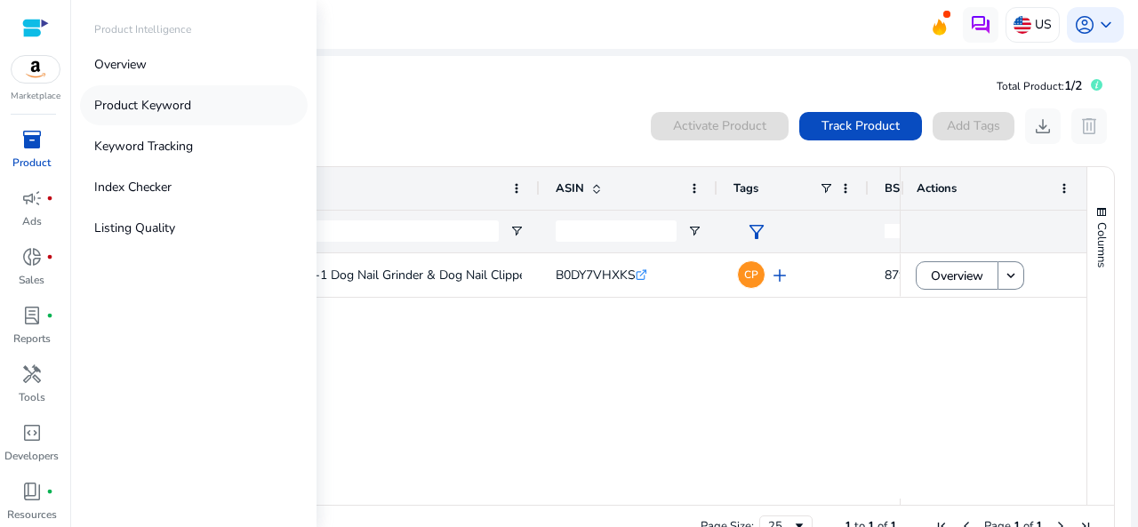
click at [190, 103] on p "Product Keyword" at bounding box center [142, 105] width 97 height 19
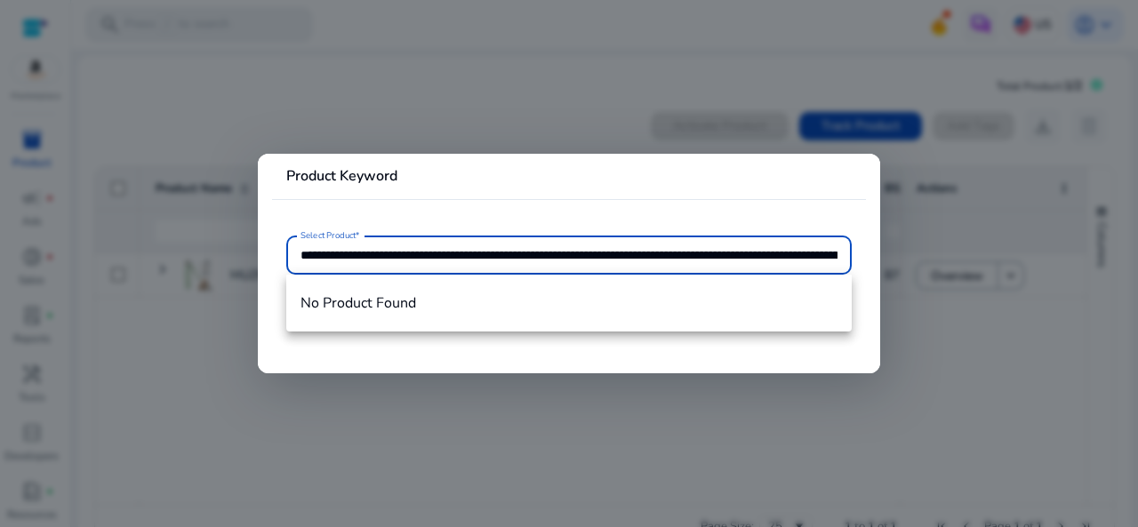
paste input "text"
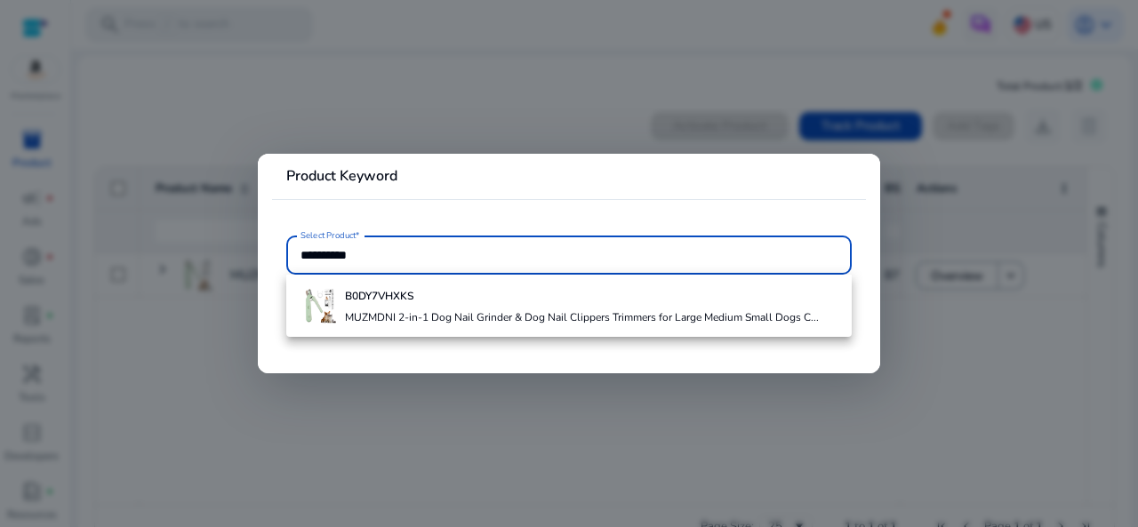
type input "**********"
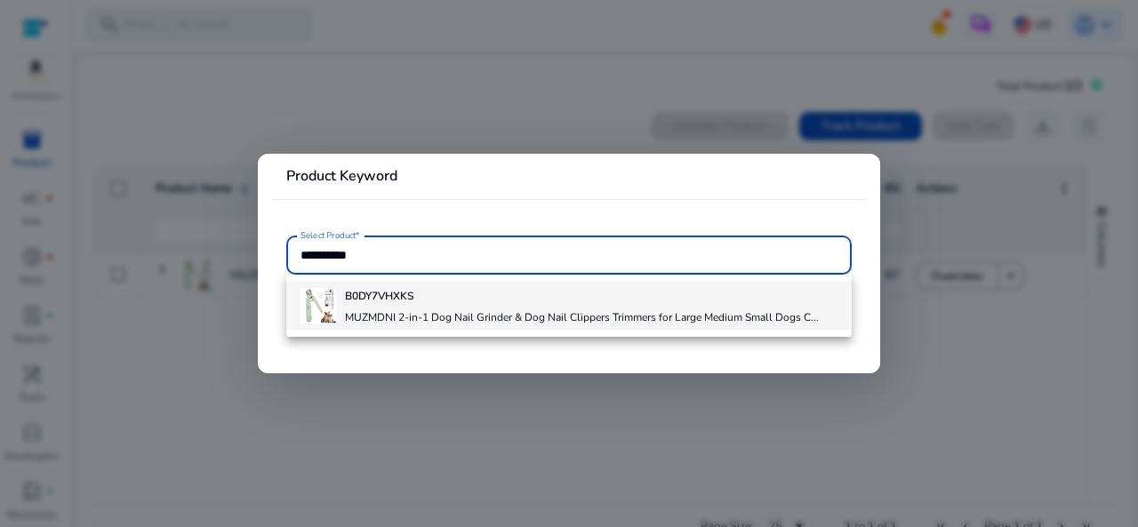
click at [508, 311] on h4 "MUZMDNI 2-in-1 Dog Nail Grinder & Dog Nail Clippers Trimmers for Large Medium S…" at bounding box center [582, 317] width 474 height 14
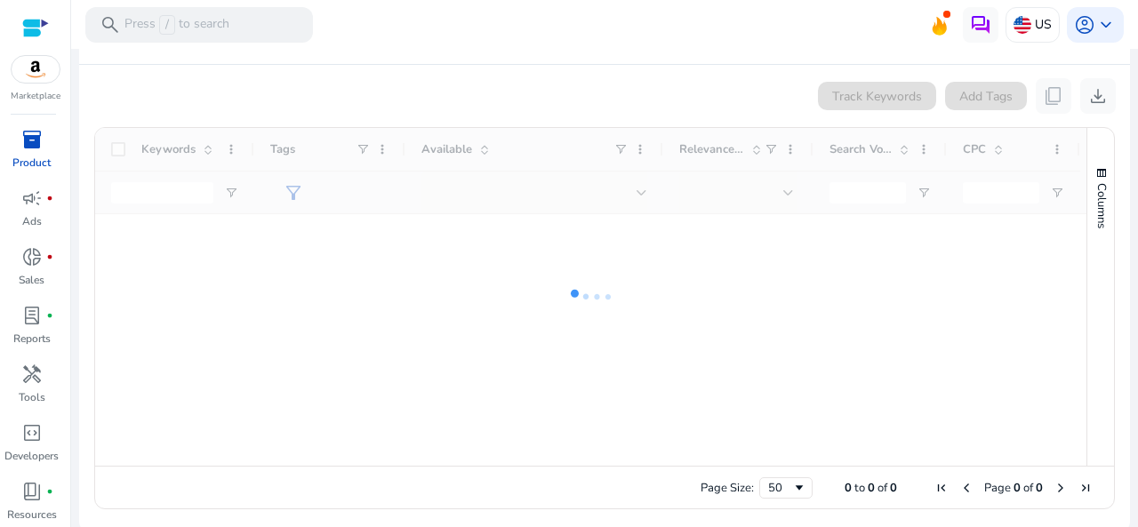
scroll to position [338, 0]
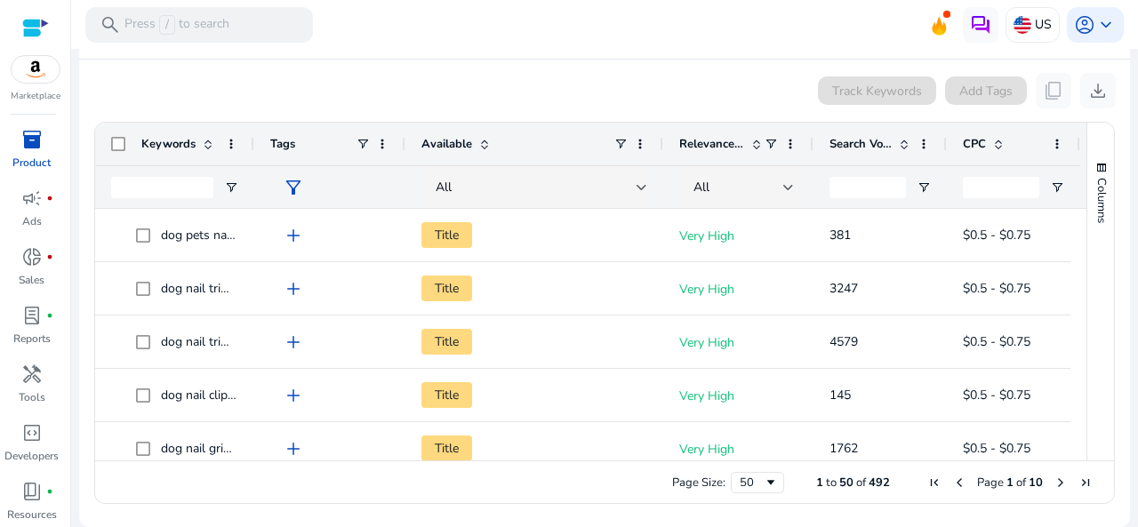
click at [901, 143] on span at bounding box center [904, 144] width 14 height 14
click at [880, 186] on input "Search Volume Filter Input" at bounding box center [867, 187] width 76 height 21
click at [902, 142] on span at bounding box center [904, 144] width 14 height 14
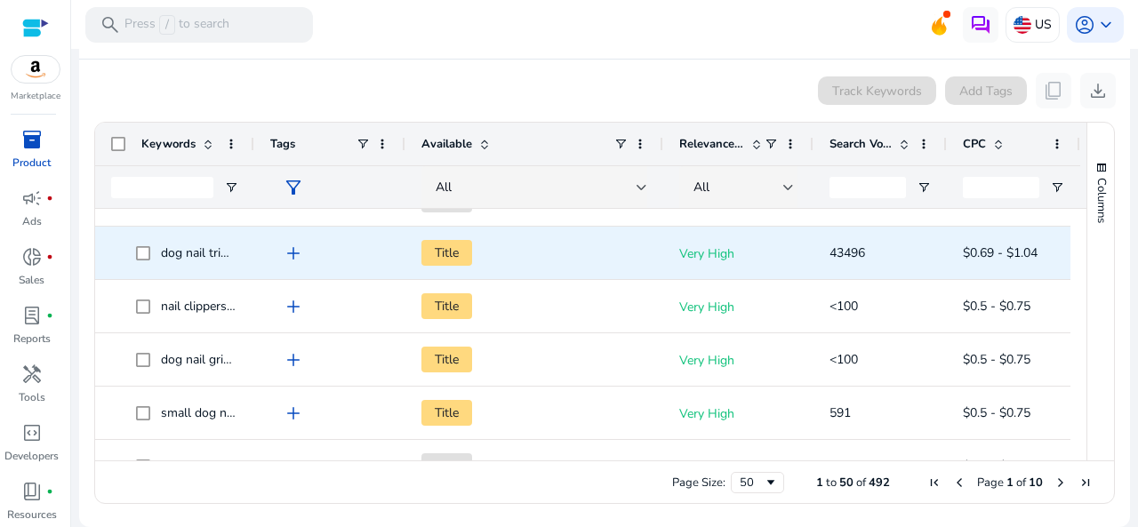
scroll to position [267, 0]
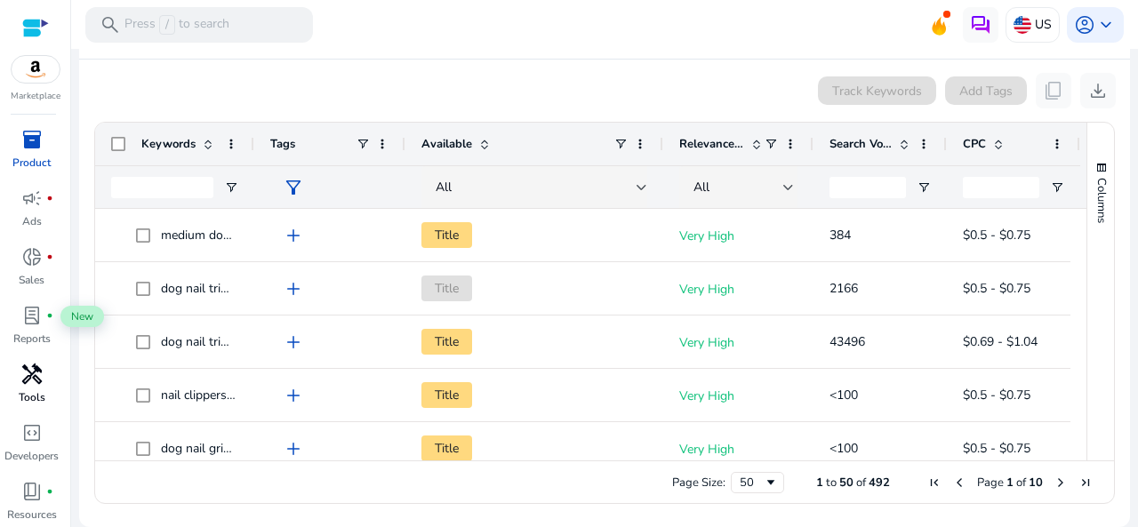
click at [39, 375] on span "handyman" at bounding box center [31, 374] width 21 height 21
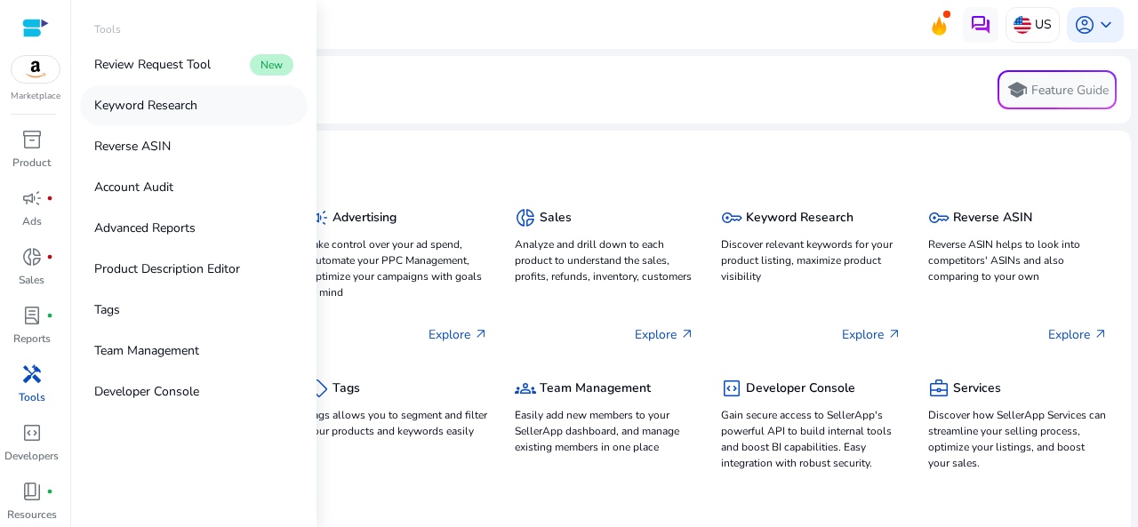
click at [184, 100] on p "Keyword Research" at bounding box center [145, 105] width 103 height 19
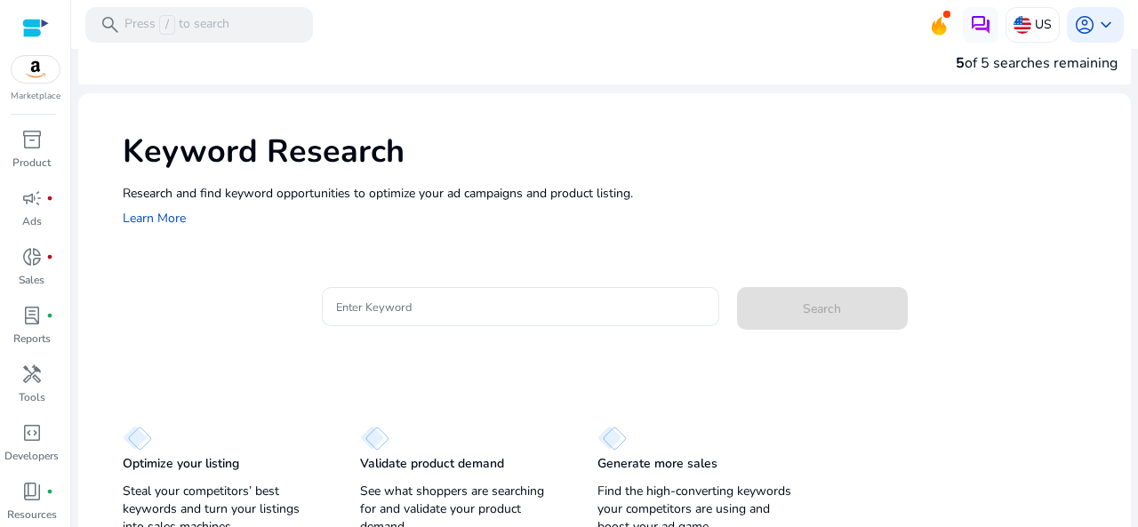
scroll to position [36, 0]
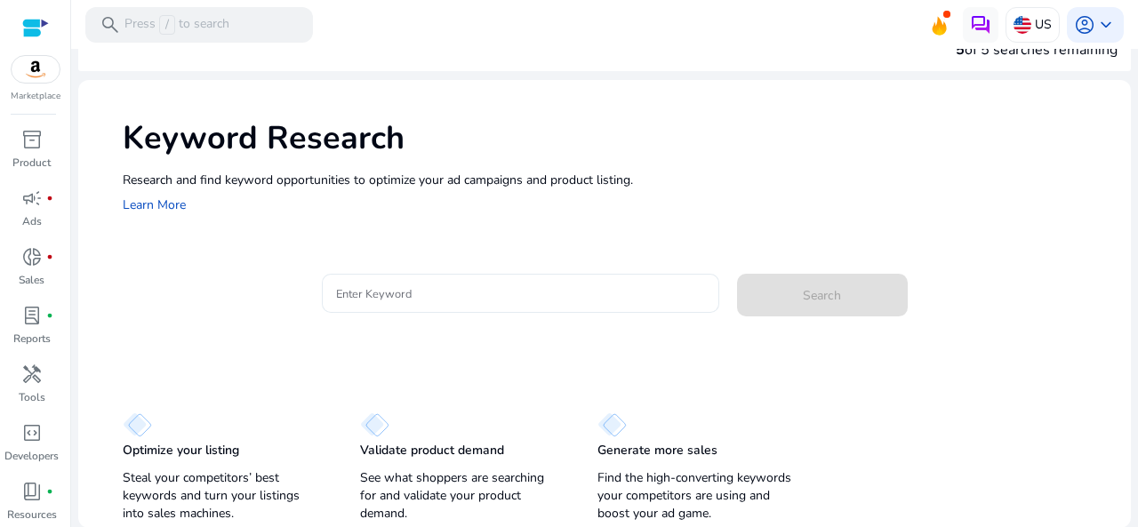
click at [676, 290] on input "Enter Keyword" at bounding box center [520, 294] width 369 height 20
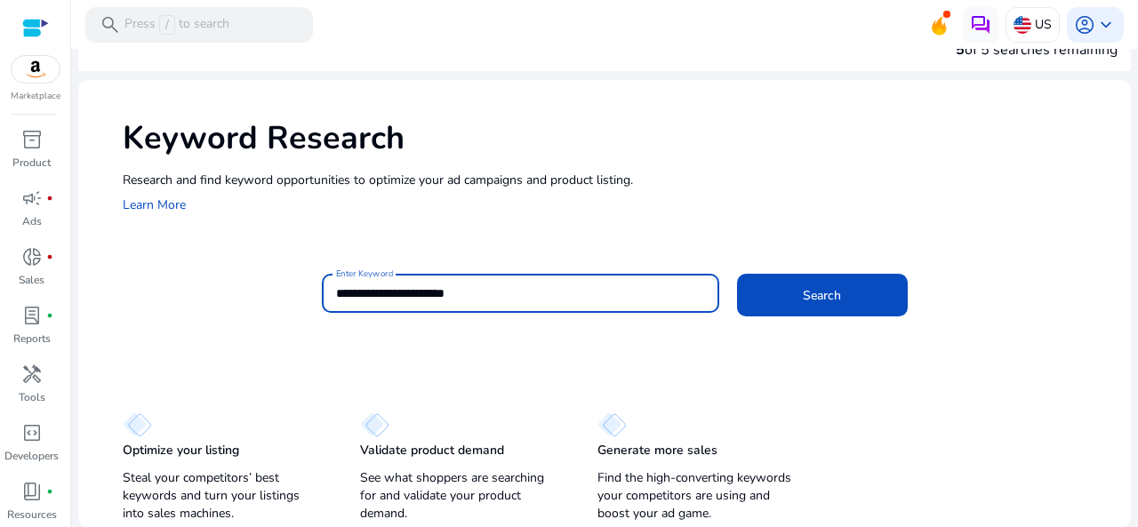
type input "**********"
click at [737, 274] on button "Search" at bounding box center [822, 295] width 171 height 43
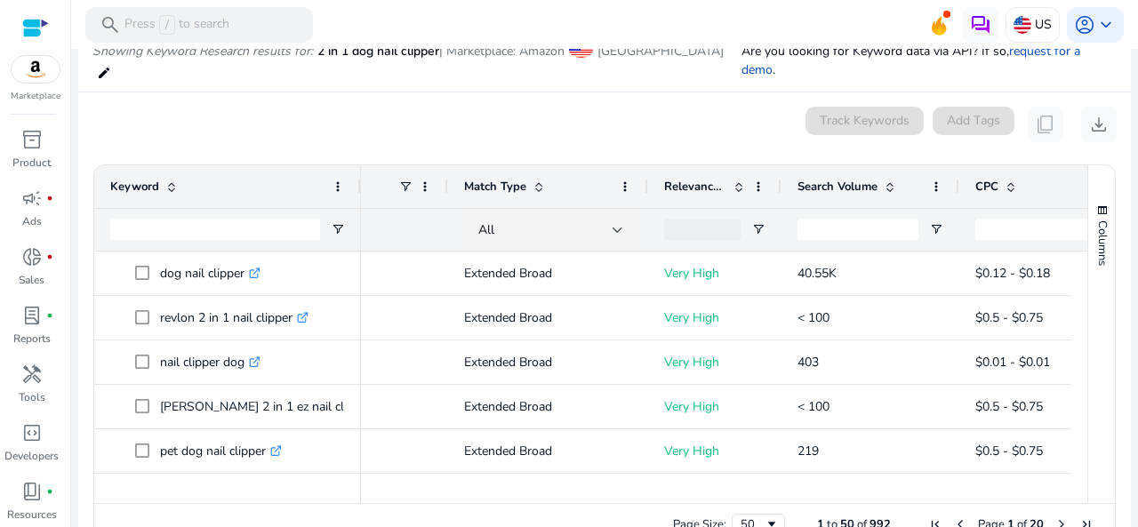
scroll to position [0, 67]
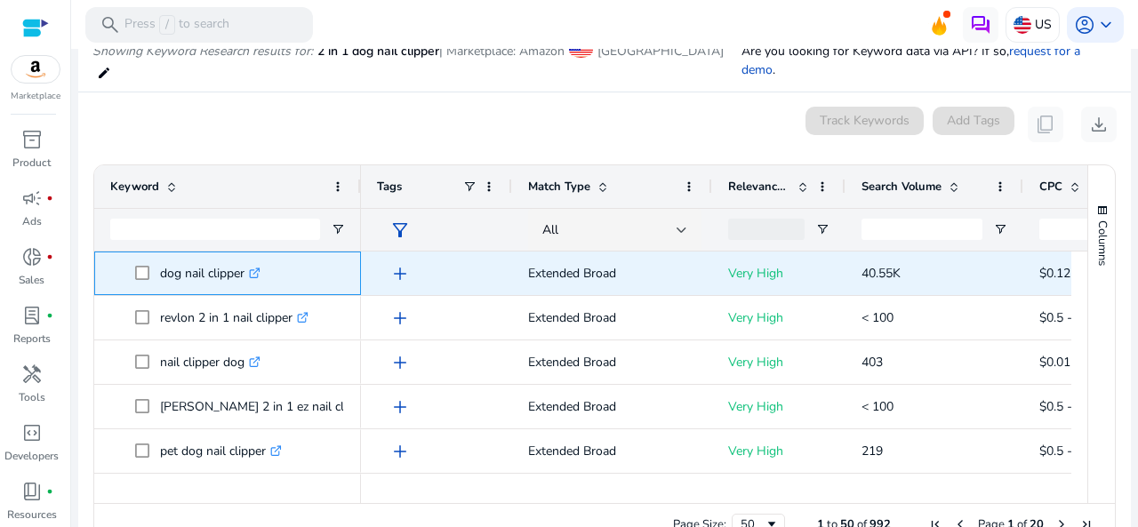
drag, startPoint x: 159, startPoint y: 255, endPoint x: 245, endPoint y: 255, distance: 86.2
click at [245, 255] on p "dog nail clipper .st0{fill:#2c8af8}" at bounding box center [210, 273] width 100 height 36
click at [259, 269] on icon at bounding box center [254, 273] width 9 height 9
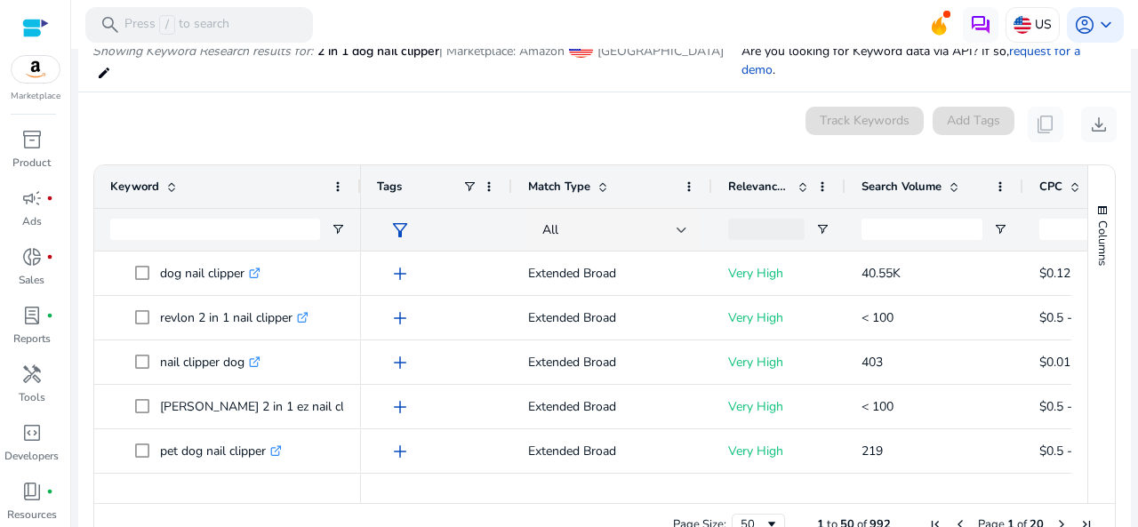
click at [546, 107] on div "0 keyword(s) selected Track Keywords Add Tags content_copy download" at bounding box center [604, 125] width 1024 height 36
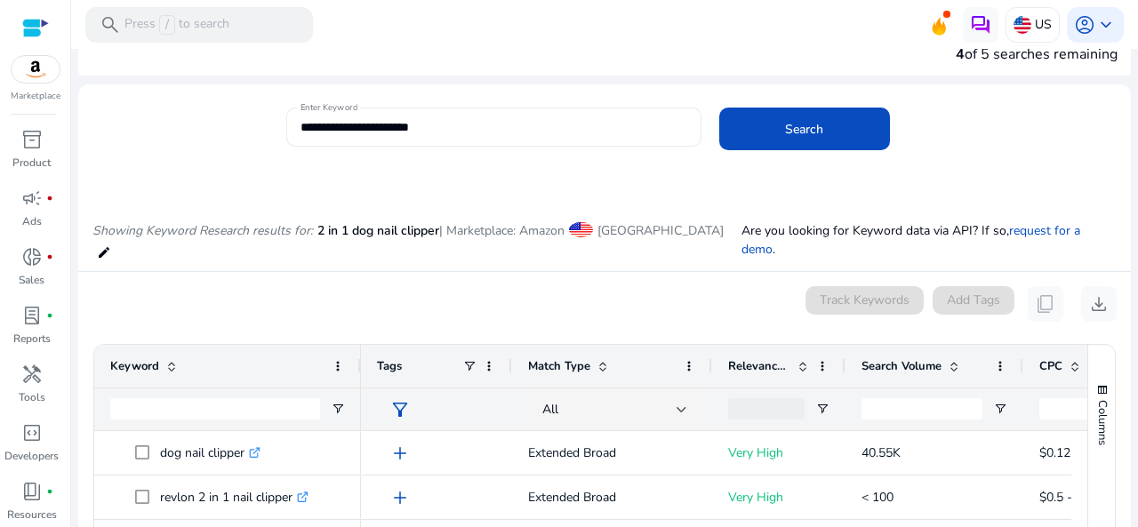
scroll to position [0, 0]
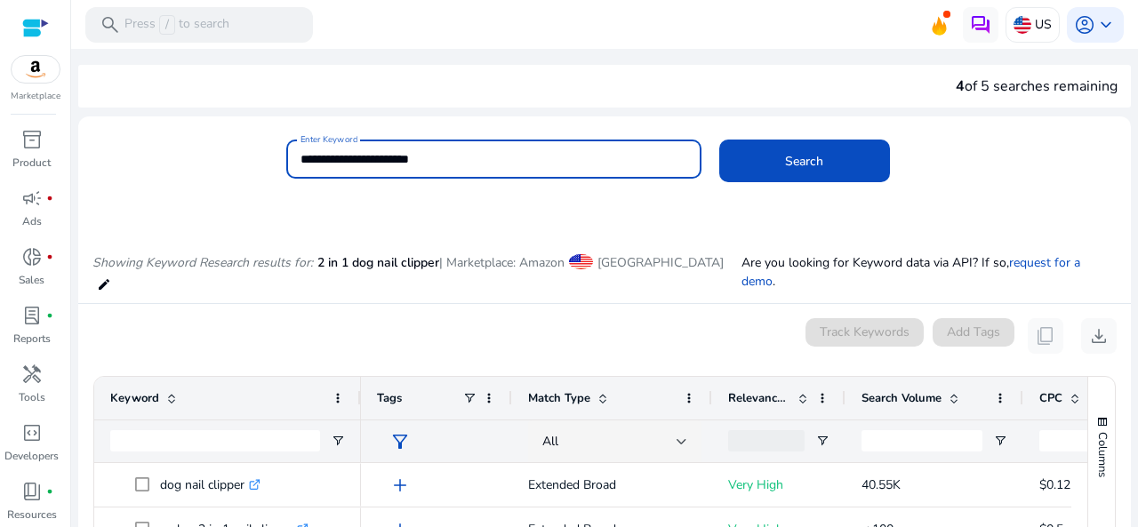
click at [444, 156] on input "**********" at bounding box center [493, 159] width 387 height 20
click at [332, 162] on input "**********" at bounding box center [493, 159] width 387 height 20
type input "*"
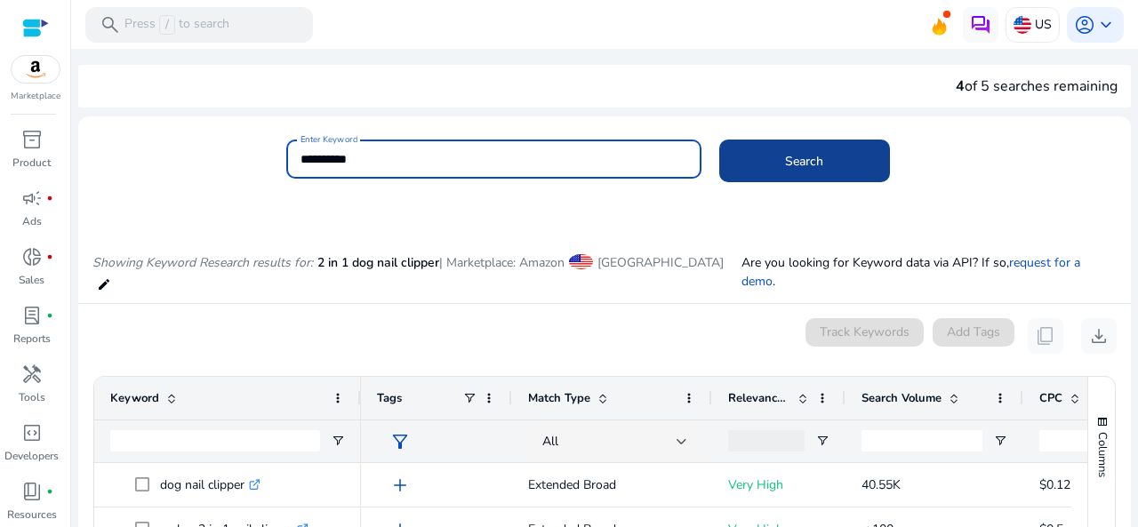
click at [789, 164] on span "Search" at bounding box center [804, 161] width 38 height 19
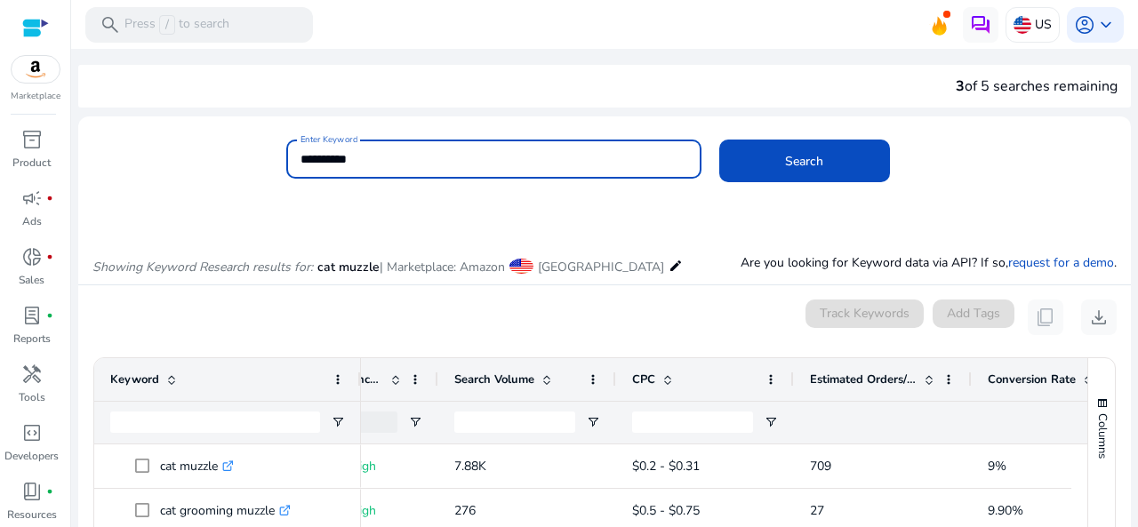
click at [438, 161] on input "**********" at bounding box center [493, 159] width 387 height 20
type input "*"
type input "**********"
click at [719, 140] on button "Search" at bounding box center [804, 161] width 171 height 43
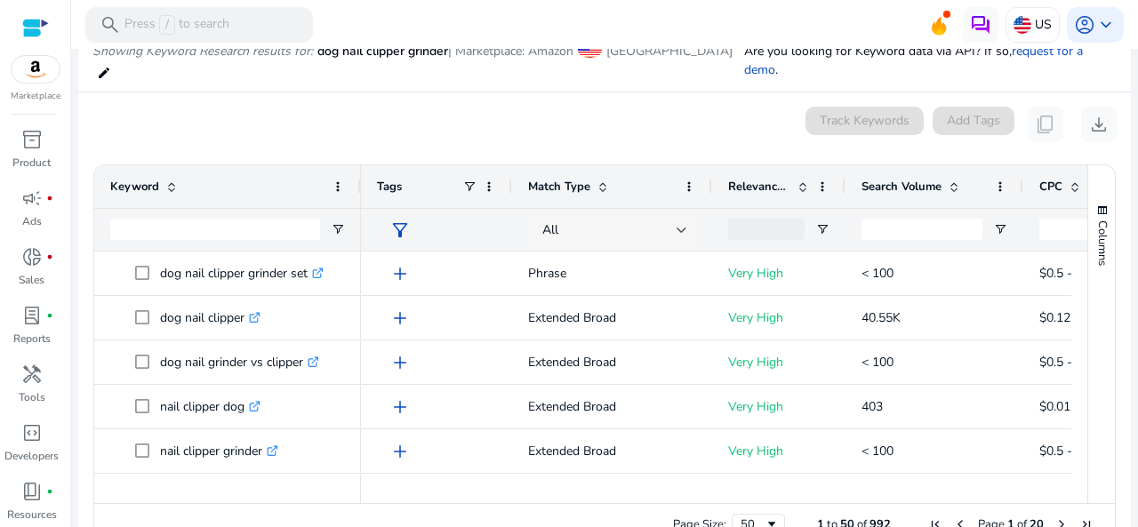
click at [685, 209] on div "All" at bounding box center [614, 230] width 173 height 43
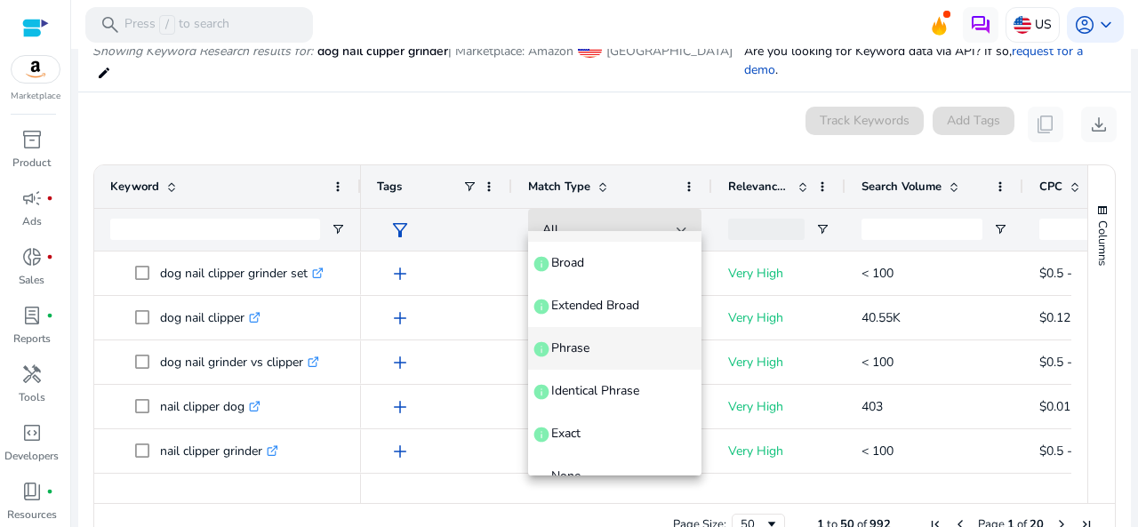
scroll to position [68, 0]
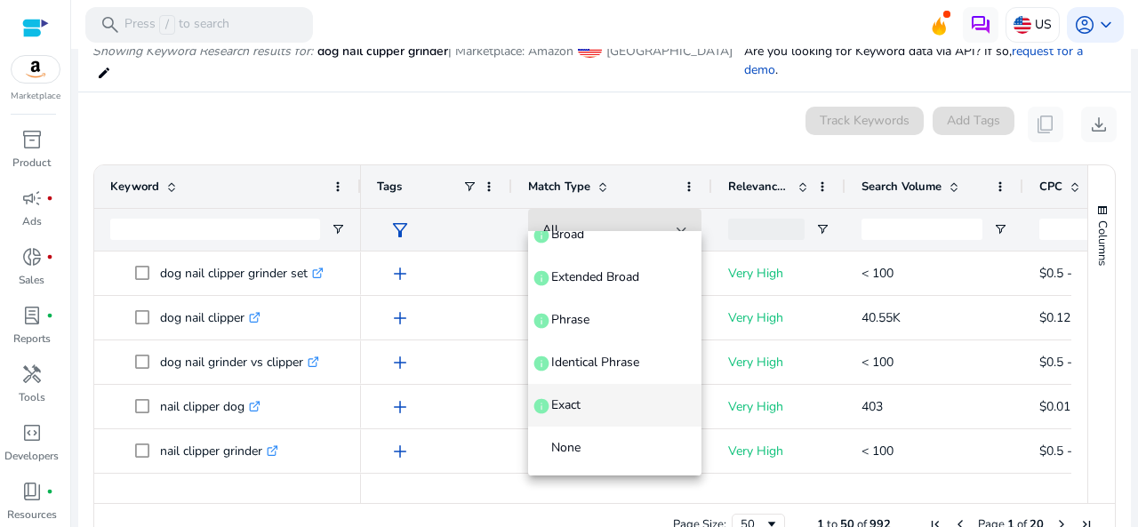
click at [553, 404] on span "Exact" at bounding box center [565, 405] width 29 height 18
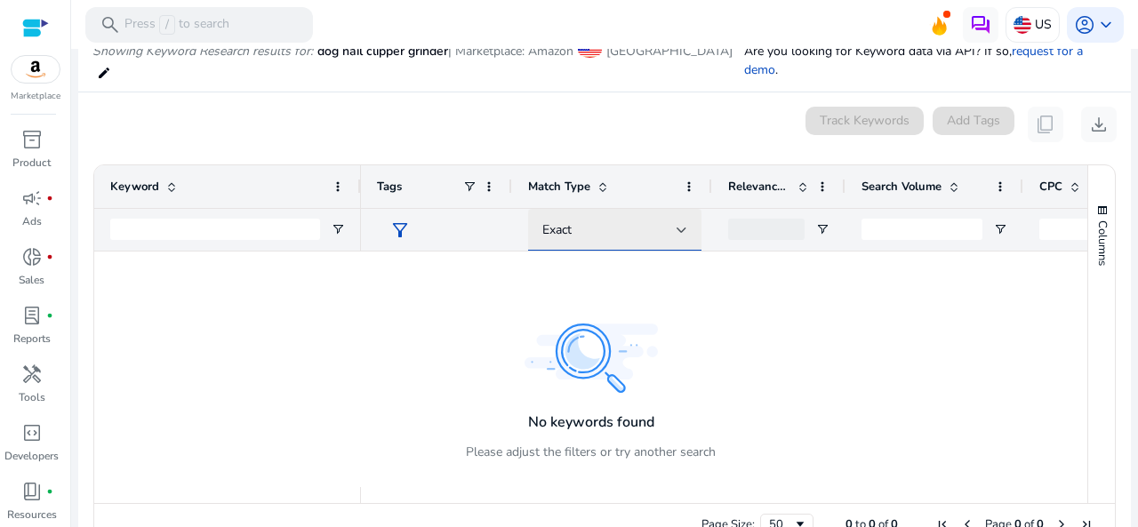
click at [673, 220] on div "Exact" at bounding box center [609, 230] width 134 height 20
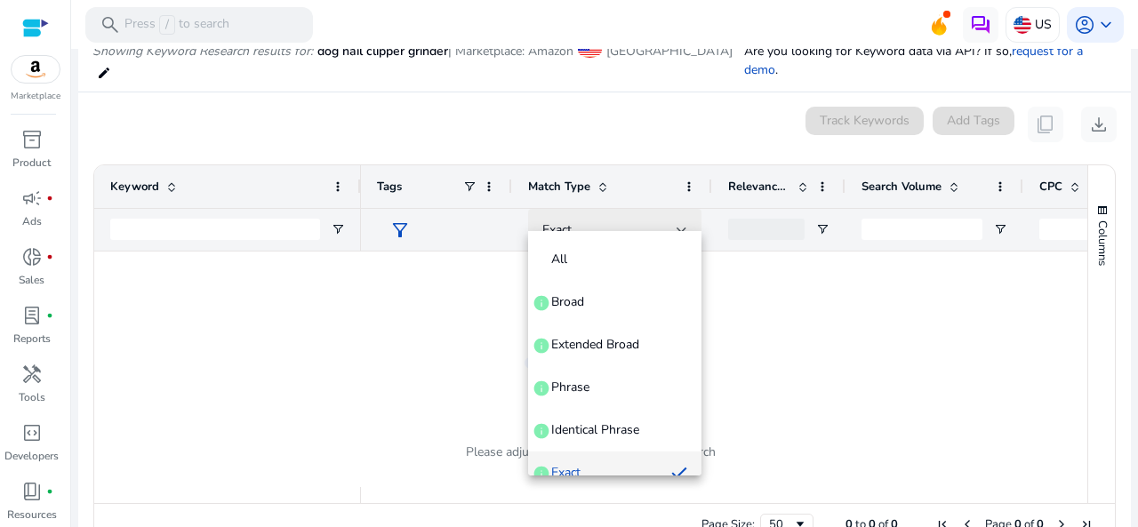
scroll to position [19, 0]
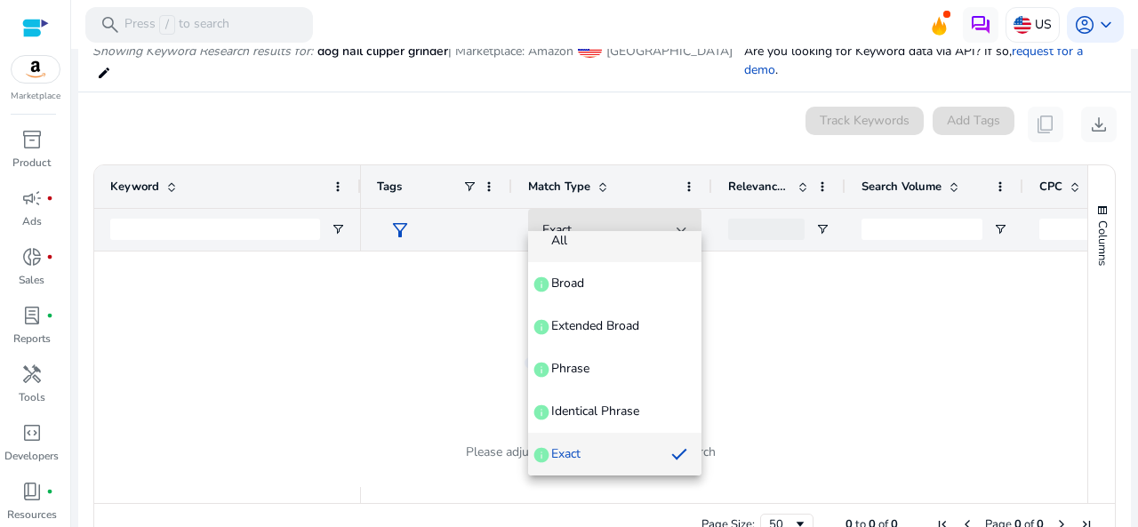
click at [551, 250] on mat-option "All" at bounding box center [614, 241] width 173 height 43
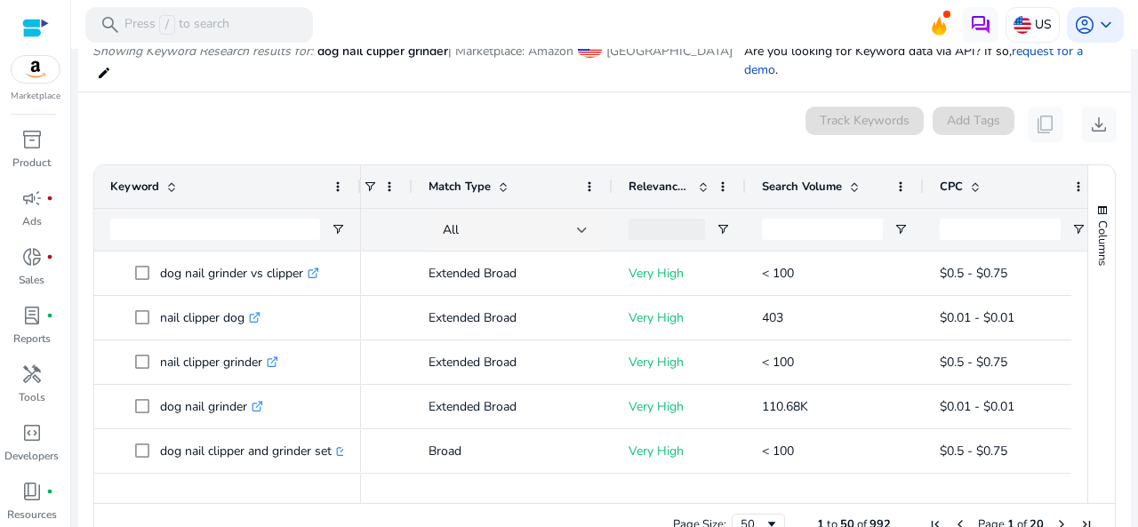
scroll to position [0, 117]
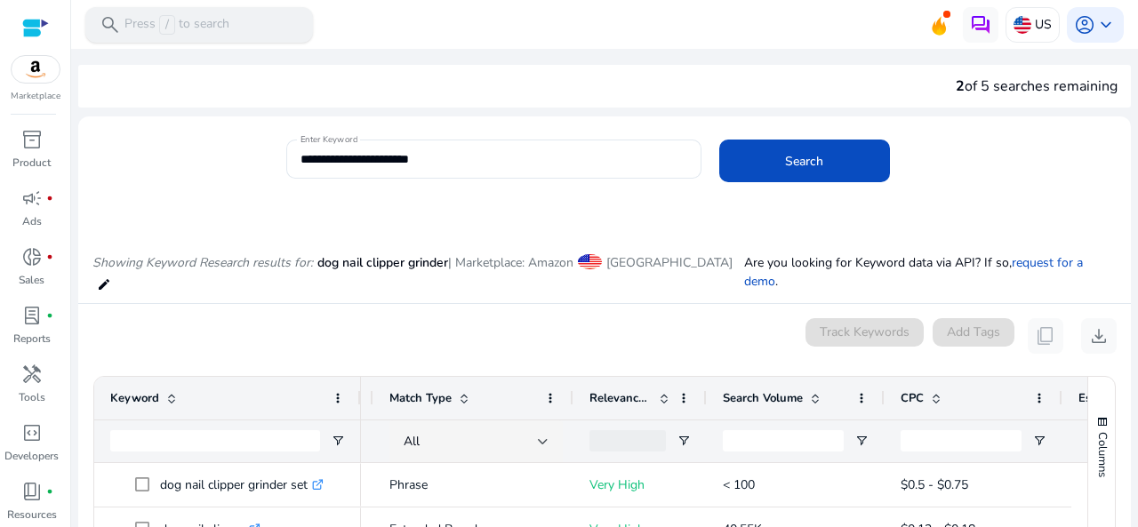
click at [255, 20] on div "search Press / to search" at bounding box center [199, 25] width 228 height 36
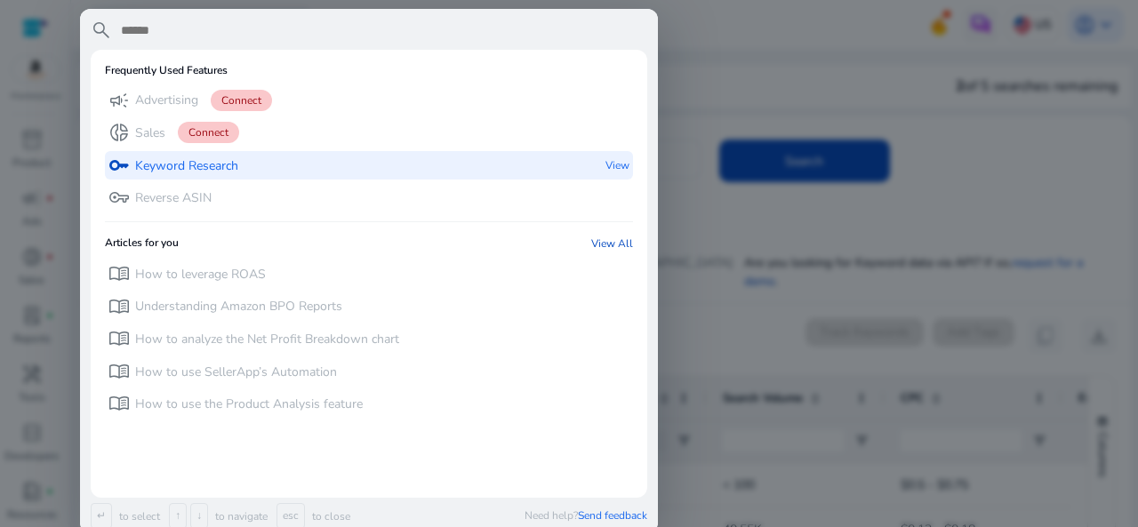
click at [220, 166] on p "Keyword Research" at bounding box center [186, 166] width 103 height 18
